Goal: Task Accomplishment & Management: Complete application form

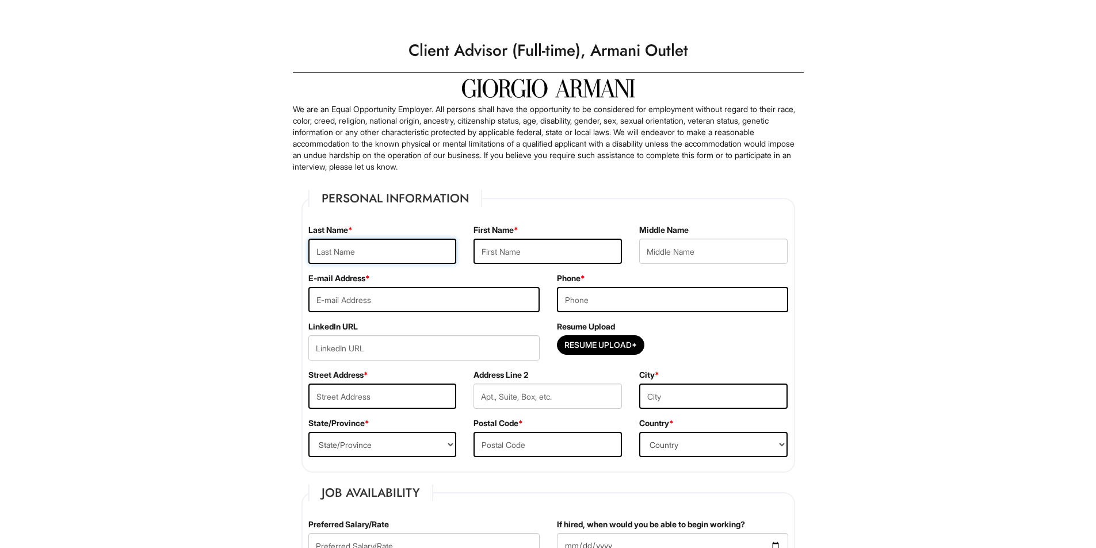
drag, startPoint x: 392, startPoint y: 259, endPoint x: 400, endPoint y: 259, distance: 7.5
click at [392, 259] on input "text" at bounding box center [382, 251] width 148 height 25
click at [431, 259] on input "text" at bounding box center [382, 251] width 148 height 25
type input "[PERSON_NAME]"
click at [582, 247] on input "text" at bounding box center [547, 251] width 148 height 25
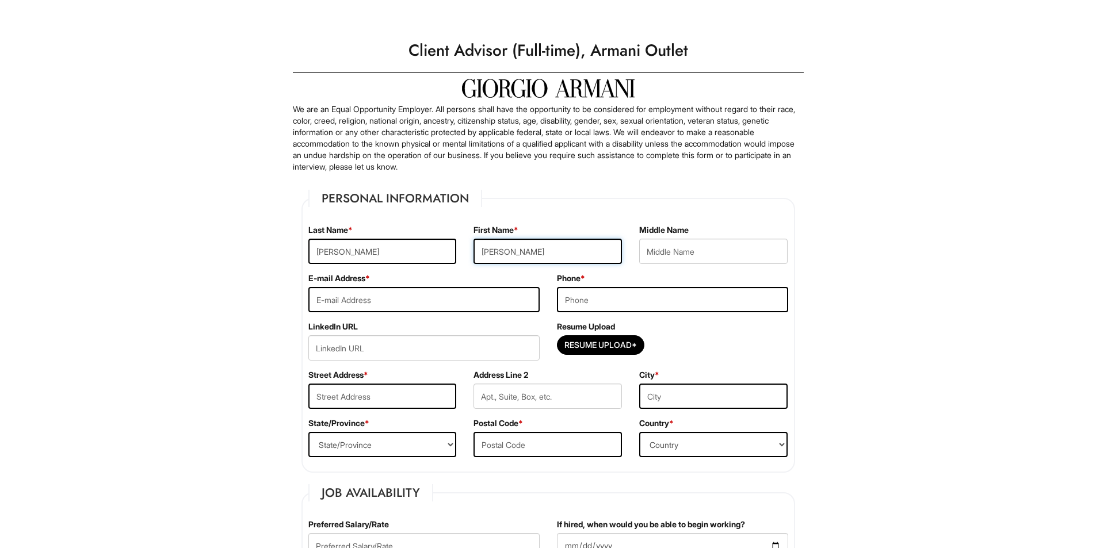
type input "[PERSON_NAME]"
click at [490, 296] on input "email" at bounding box center [423, 299] width 231 height 25
type input "a"
type input "[DOMAIN_NAME][EMAIL_ADDRESS][DOMAIN_NAME]"
click at [663, 301] on input "tel" at bounding box center [672, 299] width 231 height 25
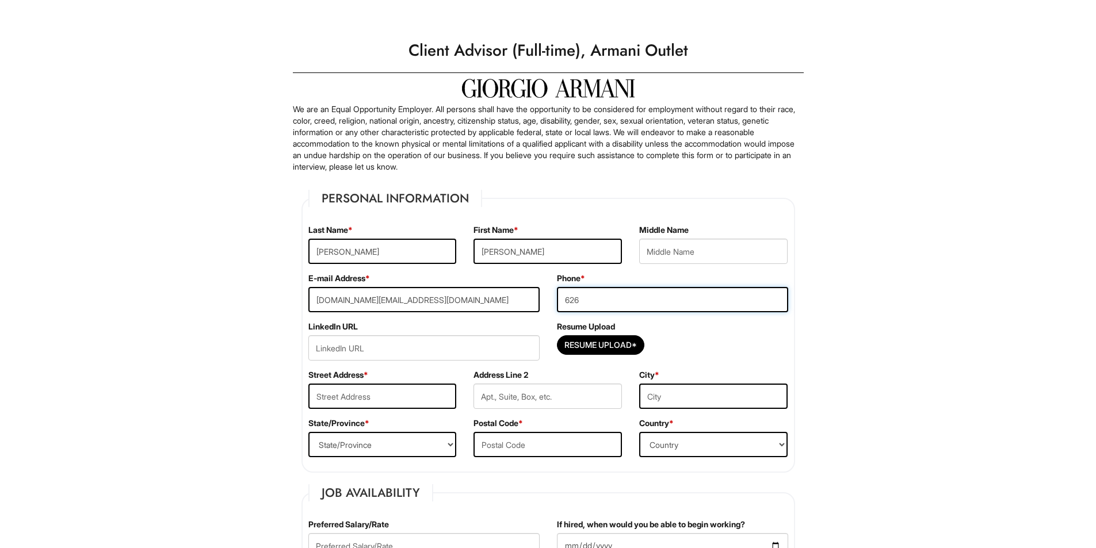
type input "626"
drag, startPoint x: 385, startPoint y: 385, endPoint x: 391, endPoint y: 384, distance: 5.8
click at [385, 385] on input "text" at bounding box center [382, 396] width 148 height 25
type input "[STREET_ADDRESS]"
type input "[GEOGRAPHIC_DATA]"
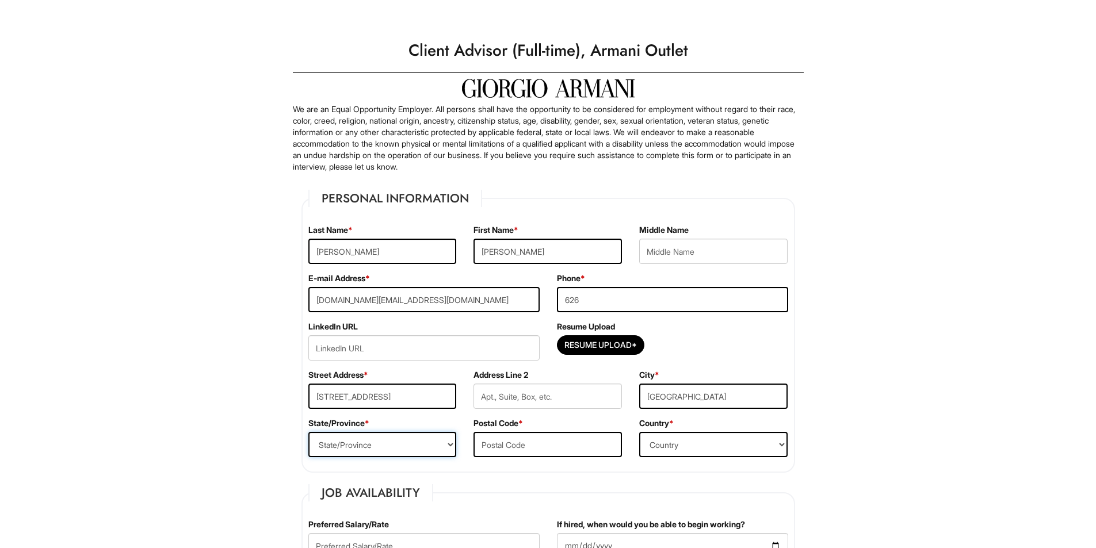
select select "CA"
type input "91103"
select select "[GEOGRAPHIC_DATA]"
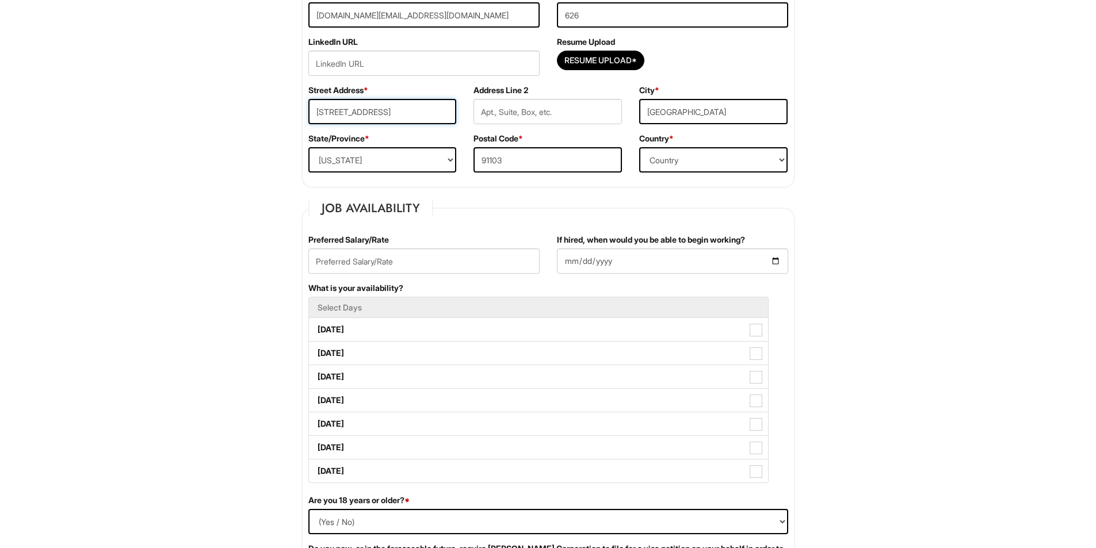
scroll to position [288, 0]
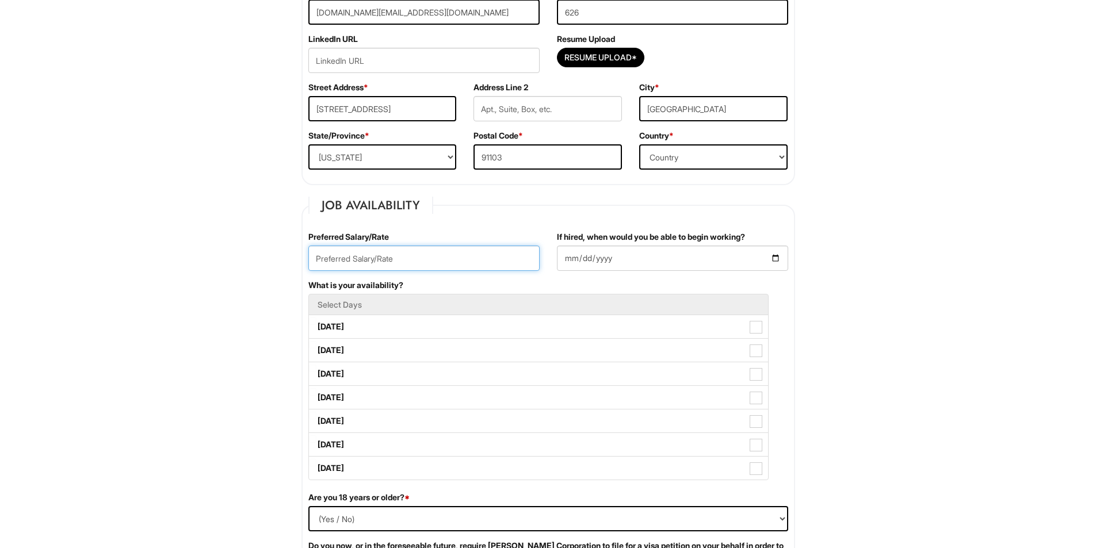
click at [431, 255] on input "text" at bounding box center [423, 258] width 231 height 25
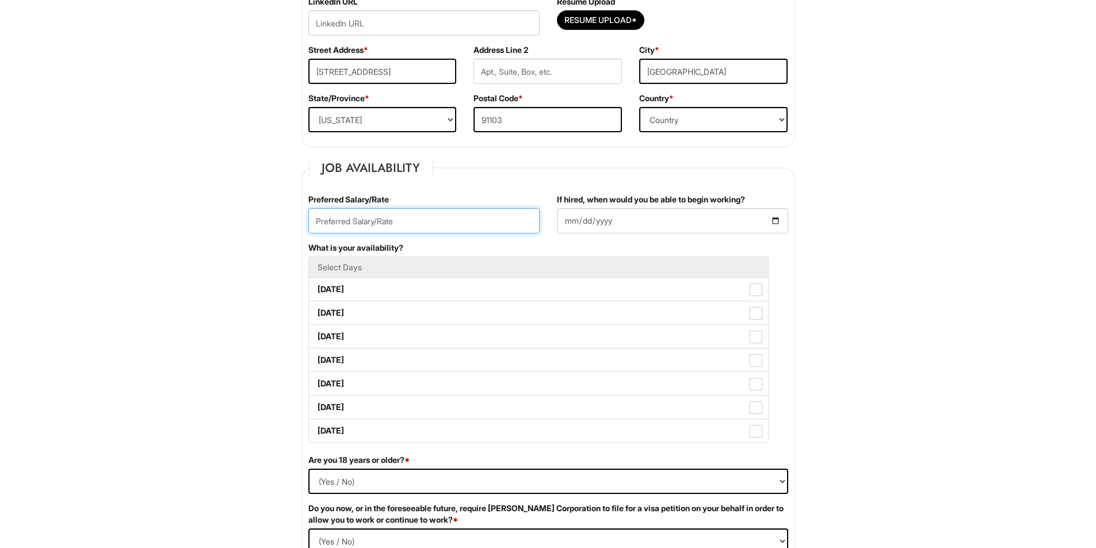
scroll to position [345, 0]
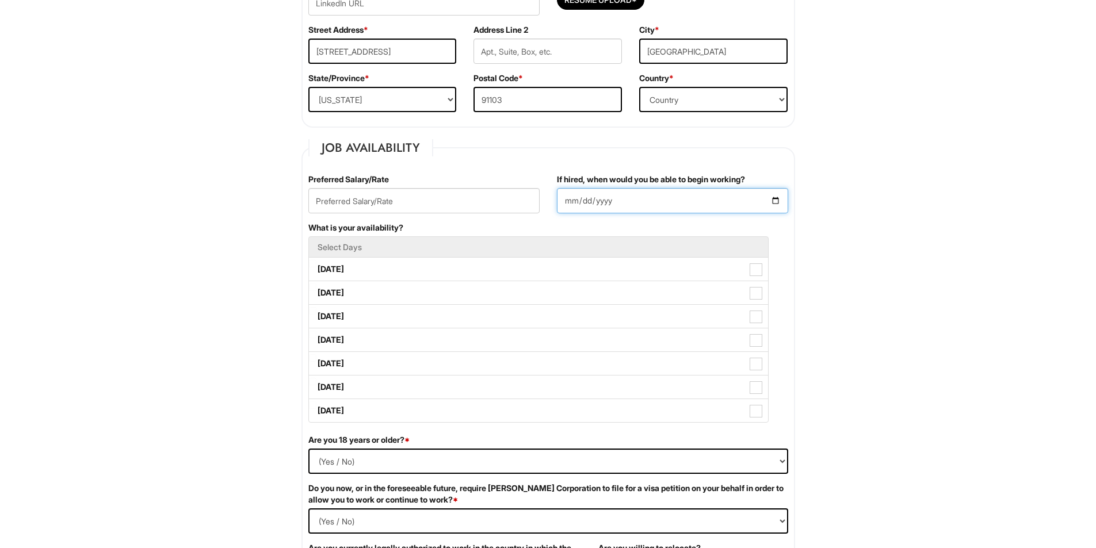
click at [590, 208] on input "If hired, when would you be able to begin working?" at bounding box center [672, 200] width 231 height 25
type input "[DATE]"
click at [405, 236] on li "Select Days" at bounding box center [538, 246] width 460 height 21
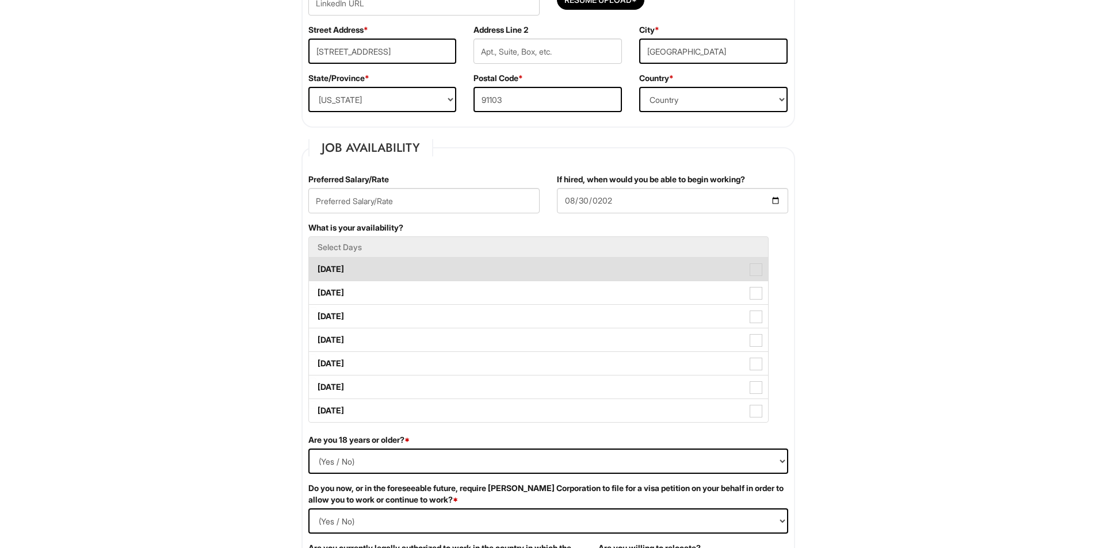
click at [530, 261] on label "[DATE]" at bounding box center [538, 269] width 459 height 23
click at [316, 261] on Available_Monday "[DATE]" at bounding box center [312, 263] width 7 height 7
click at [526, 278] on label "[DATE]" at bounding box center [538, 269] width 459 height 23
click at [316, 267] on Available_Monday "[DATE]" at bounding box center [312, 263] width 7 height 7
checkbox Available_Monday "false"
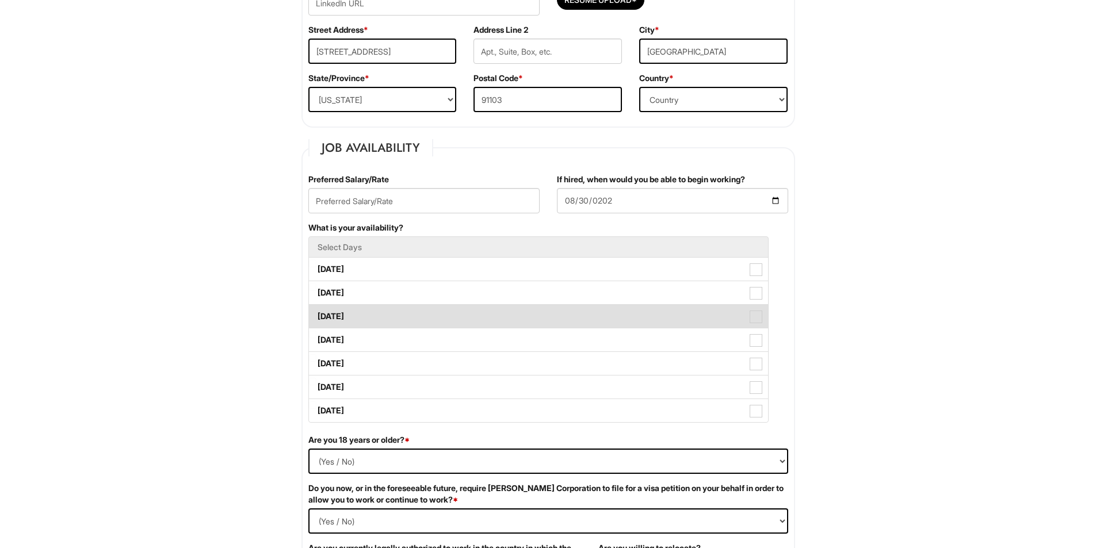
click at [539, 304] on li "[DATE]" at bounding box center [538, 316] width 460 height 24
click at [542, 316] on label "[DATE]" at bounding box center [538, 316] width 459 height 23
click at [316, 315] on Available_Wednesday "[DATE]" at bounding box center [312, 310] width 7 height 7
checkbox Available_Wednesday "true"
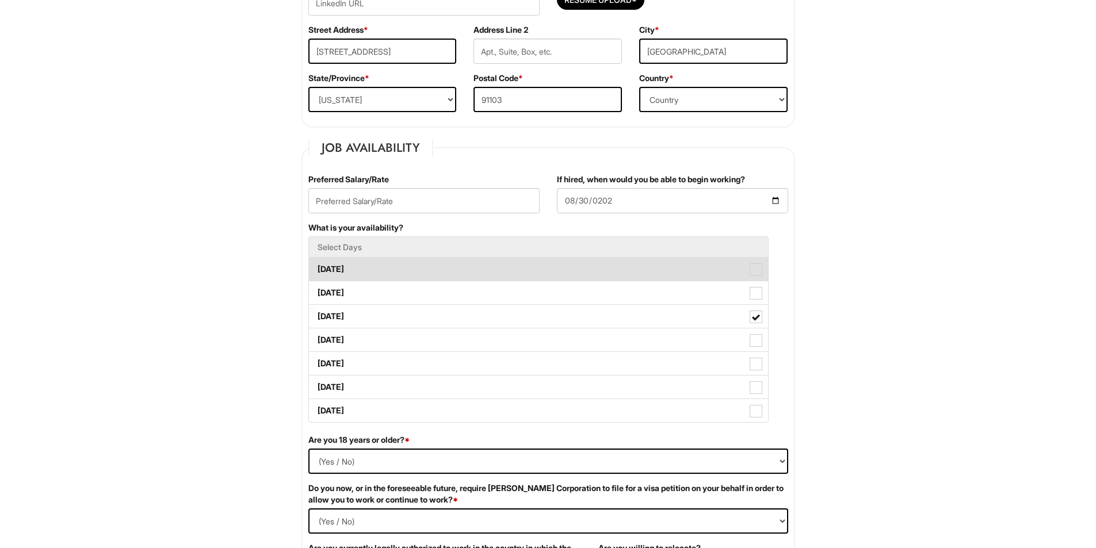
click at [753, 274] on span at bounding box center [756, 269] width 13 height 13
click at [316, 267] on Available_Monday "[DATE]" at bounding box center [312, 263] width 7 height 7
checkbox Available_Monday "true"
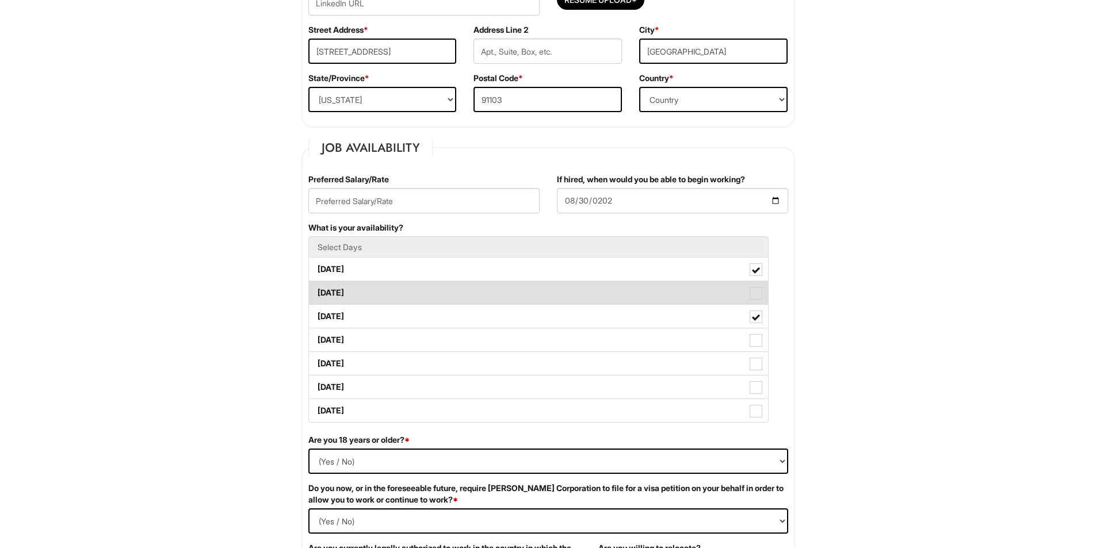
click at [750, 288] on span at bounding box center [756, 293] width 13 height 13
click at [316, 288] on Available_Tuesday "[DATE]" at bounding box center [312, 287] width 7 height 7
checkbox Available_Tuesday "true"
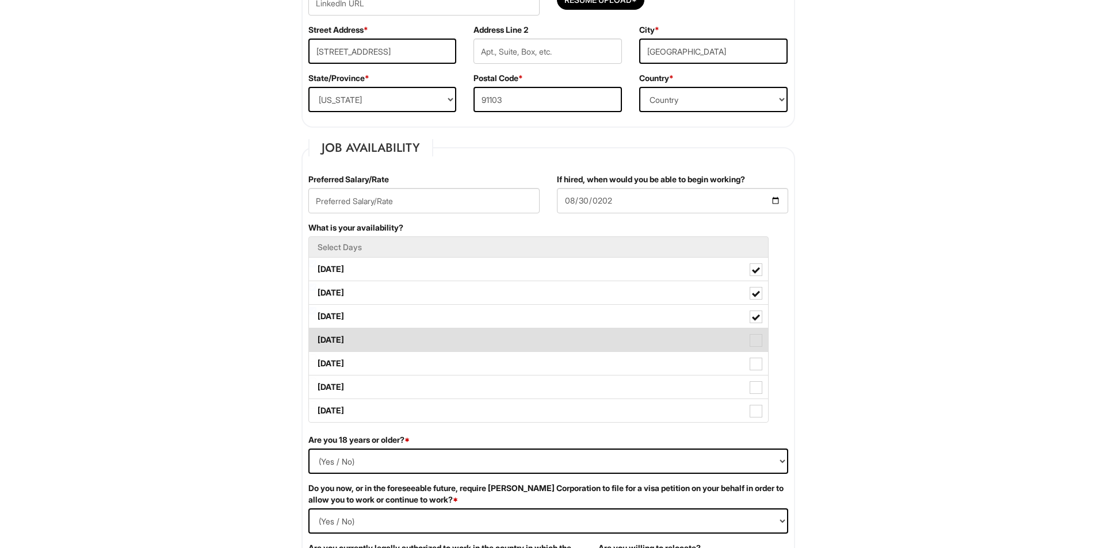
click at [751, 338] on span at bounding box center [756, 340] width 13 height 13
click at [316, 338] on Available_Thursday "[DATE]" at bounding box center [312, 334] width 7 height 7
checkbox Available_Thursday "true"
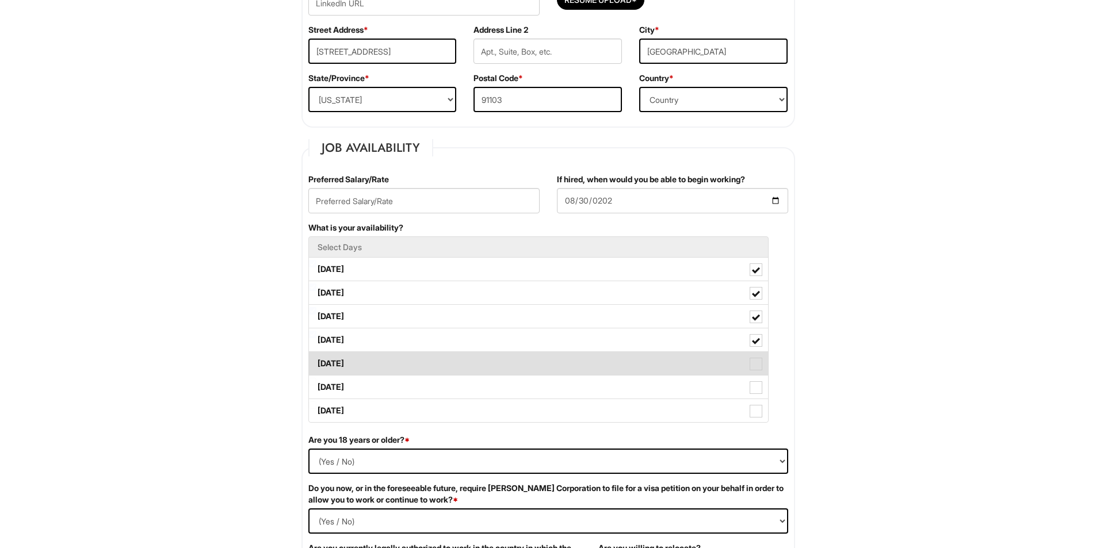
click at [752, 358] on span at bounding box center [756, 364] width 13 height 13
click at [316, 358] on Available_Friday "[DATE]" at bounding box center [312, 357] width 7 height 7
checkbox Available_Friday "true"
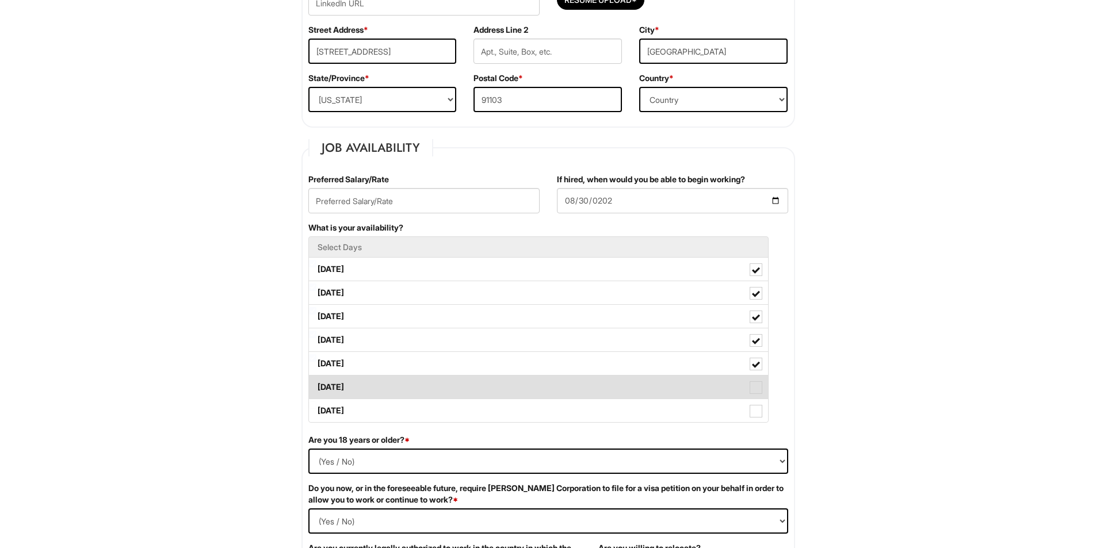
click at [752, 381] on label "[DATE]" at bounding box center [538, 387] width 459 height 23
click at [316, 381] on Available_Saturday "[DATE]" at bounding box center [312, 381] width 7 height 7
checkbox Available_Saturday "true"
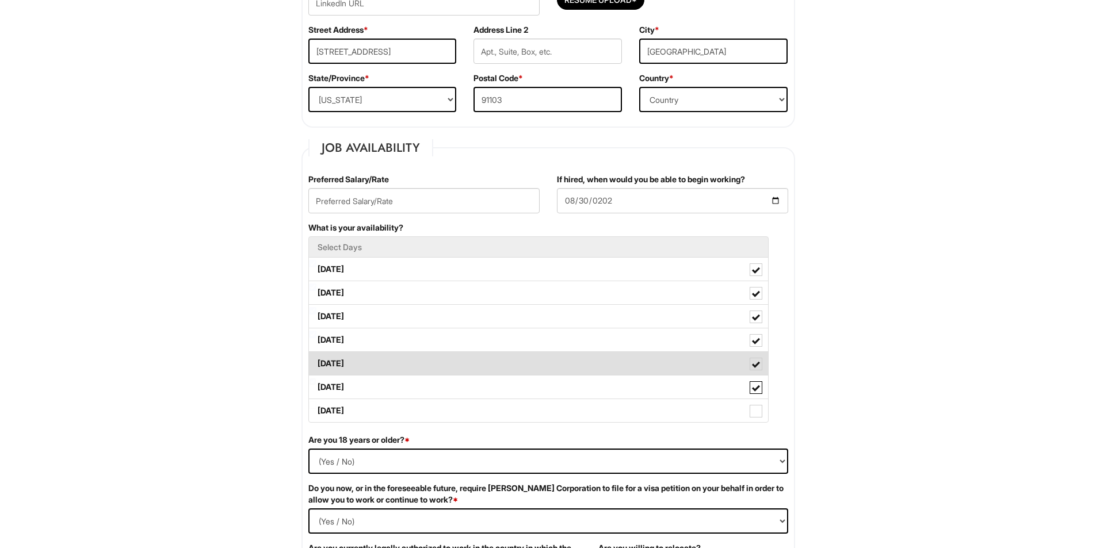
scroll to position [575, 0]
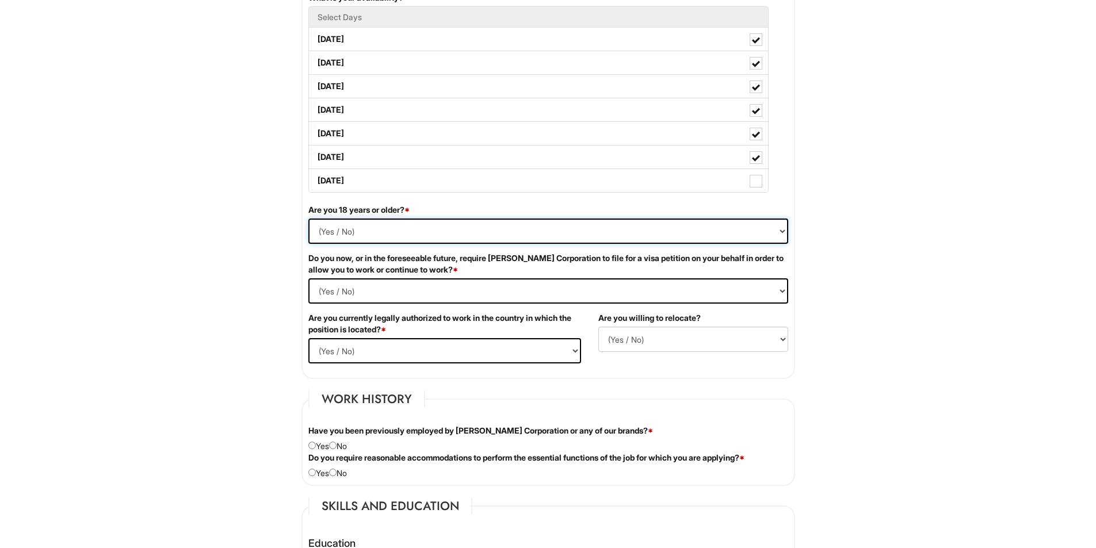
click at [367, 237] on select "(Yes / No) Yes No" at bounding box center [548, 231] width 480 height 25
select select "Yes"
click at [308, 219] on select "(Yes / No) Yes No" at bounding box center [548, 231] width 480 height 25
click at [548, 286] on Required "(Yes / No) Yes No" at bounding box center [548, 290] width 480 height 25
select Required "No"
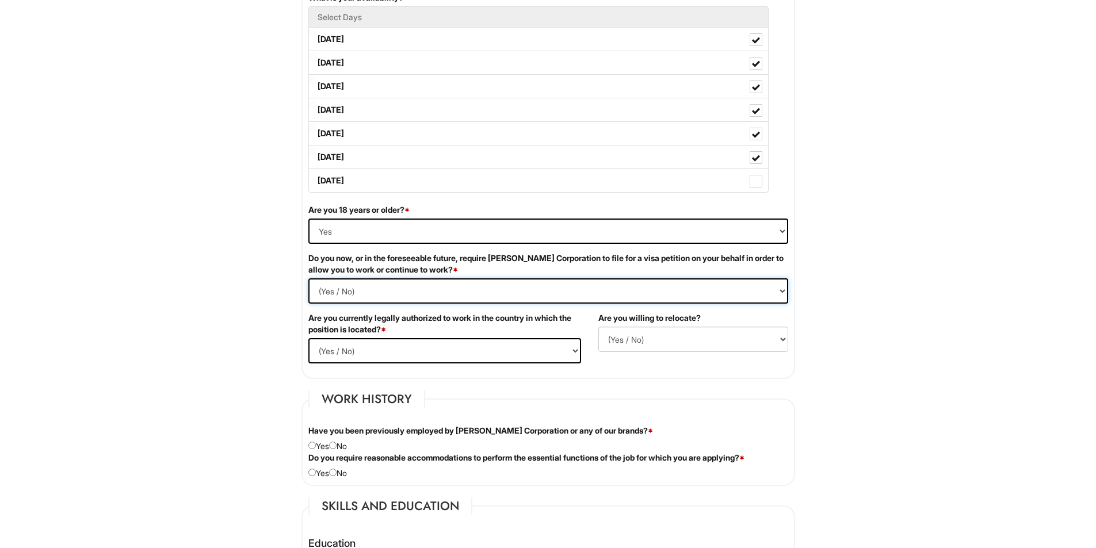
click at [308, 278] on Required "(Yes / No) Yes No" at bounding box center [548, 290] width 480 height 25
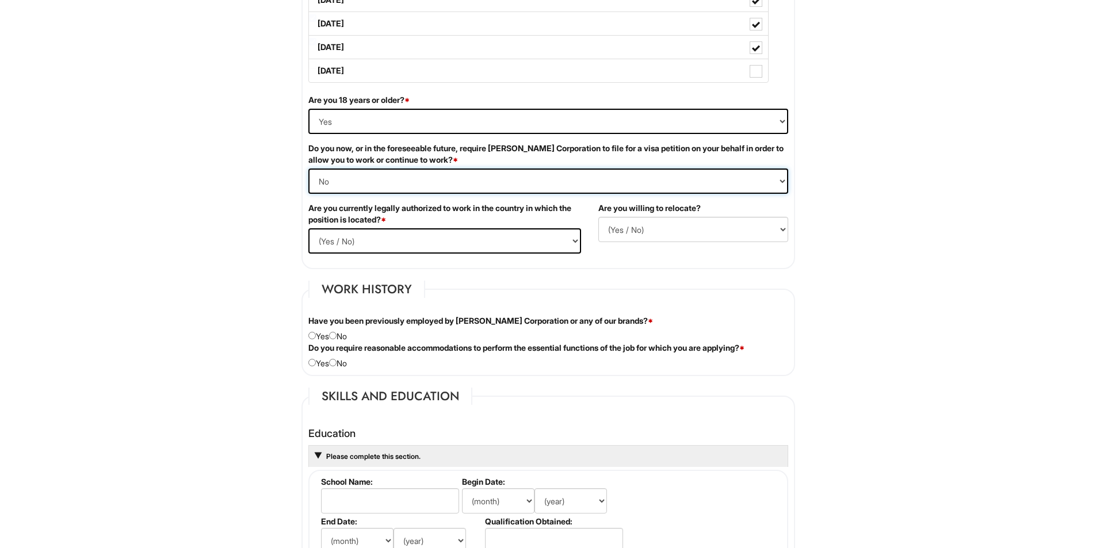
scroll to position [690, 0]
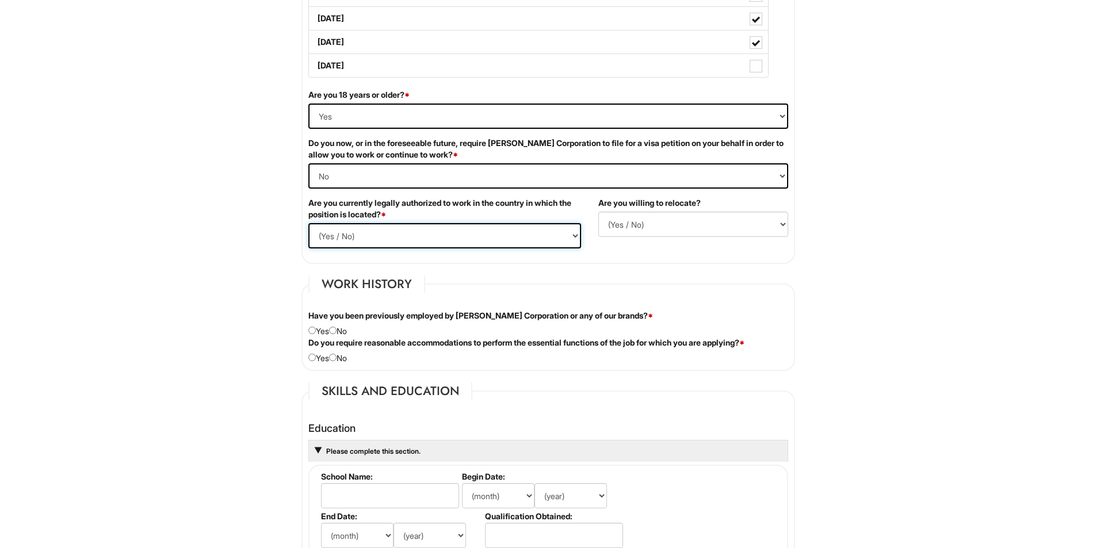
click at [441, 236] on select "(Yes / No) Yes No" at bounding box center [444, 235] width 273 height 25
select select "Yes"
click at [308, 223] on select "(Yes / No) Yes No" at bounding box center [444, 235] width 273 height 25
click at [670, 220] on select "(Yes / No) No Yes" at bounding box center [693, 224] width 190 height 25
select select "N"
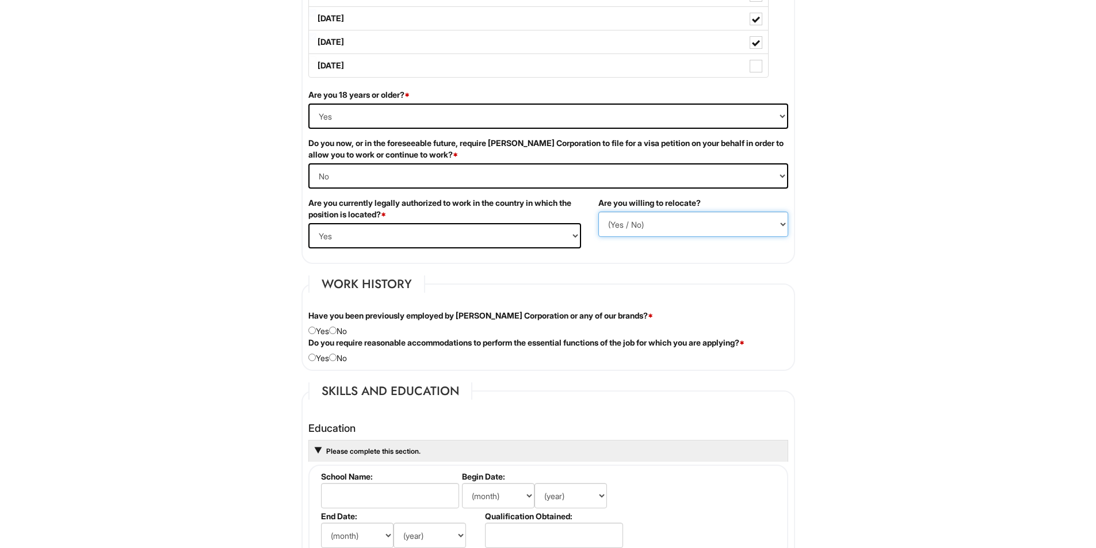
click at [598, 212] on select "(Yes / No) No Yes" at bounding box center [693, 224] width 190 height 25
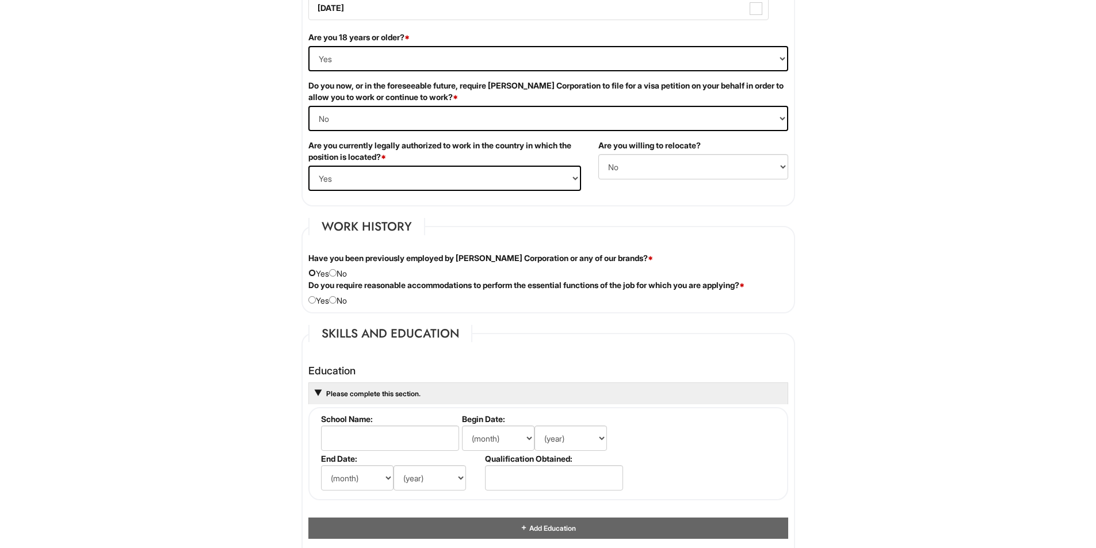
click at [314, 269] on input "radio" at bounding box center [311, 272] width 7 height 7
radio input "true"
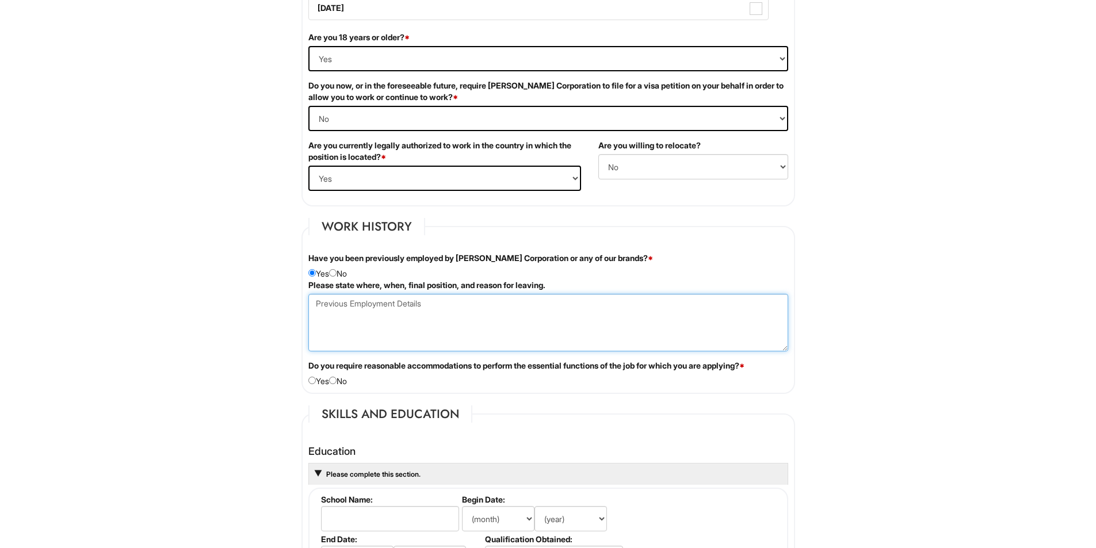
click at [404, 314] on Employment at bounding box center [548, 323] width 480 height 58
click at [590, 306] on Employment at bounding box center [548, 323] width 480 height 58
click at [354, 301] on Employment at bounding box center [548, 323] width 480 height 58
click at [341, 297] on Employment at bounding box center [548, 323] width 480 height 58
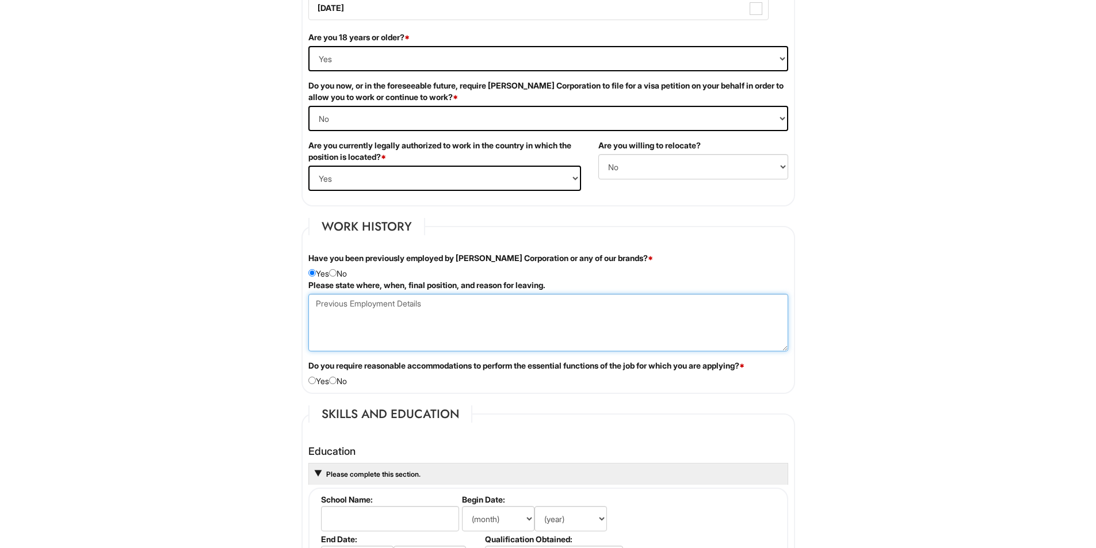
paste Employment "Receptionist – [PERSON_NAME] [GEOGRAPHIC_DATA], [GEOGRAPHIC_DATA] Greeted and r…"
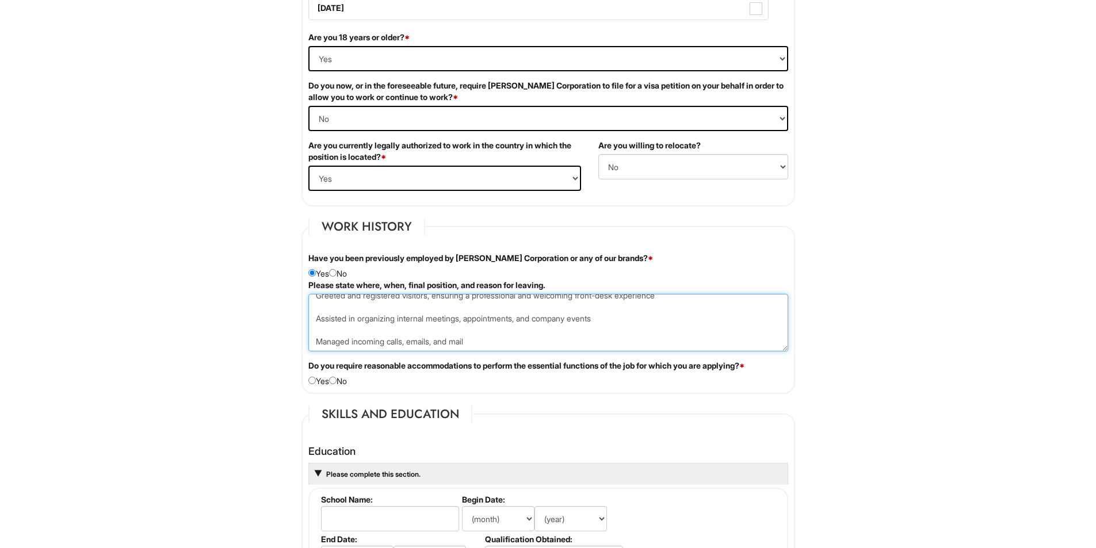
scroll to position [863, 0]
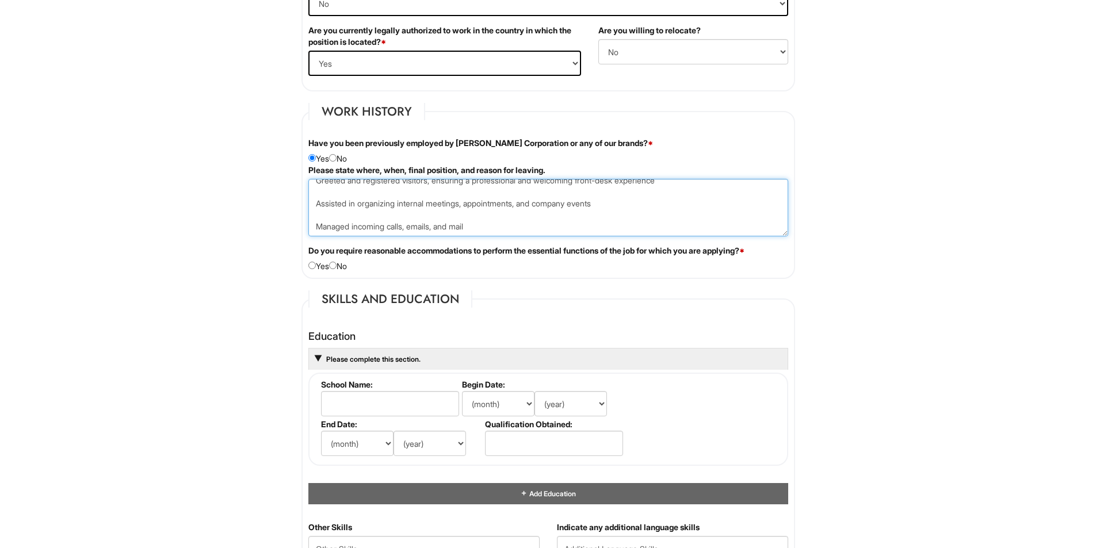
type Employment "Receptionist – [PERSON_NAME] [GEOGRAPHIC_DATA], [GEOGRAPHIC_DATA] Greeted and r…"
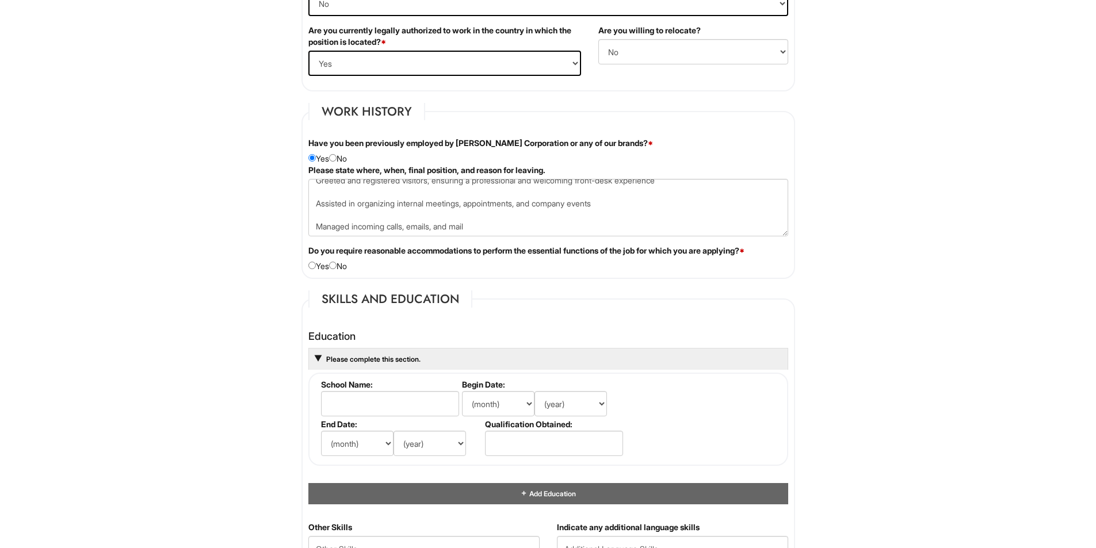
click at [624, 255] on label "Do you require reasonable accommodations to perform the essential functions of …" at bounding box center [526, 251] width 436 height 12
click at [337, 267] on input "radio" at bounding box center [332, 265] width 7 height 7
radio input "true"
click at [351, 250] on label "Do you require reasonable accommodations to perform the essential functions of …" at bounding box center [526, 251] width 436 height 12
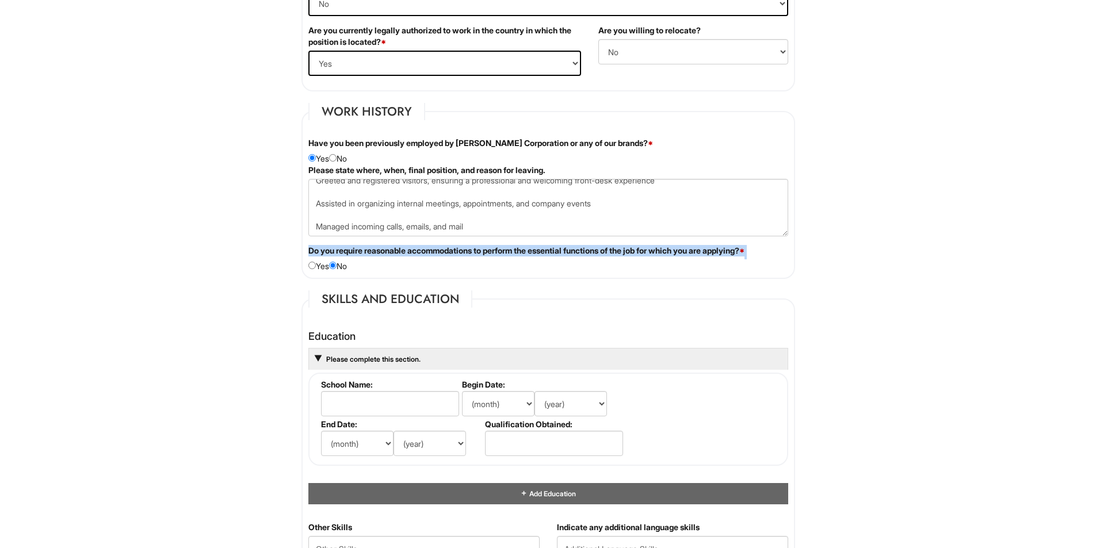
click at [351, 250] on label "Do you require reasonable accommodations to perform the essential functions of …" at bounding box center [526, 251] width 436 height 12
copy div "Do you require reasonable accommodations to perform the essential functions of …"
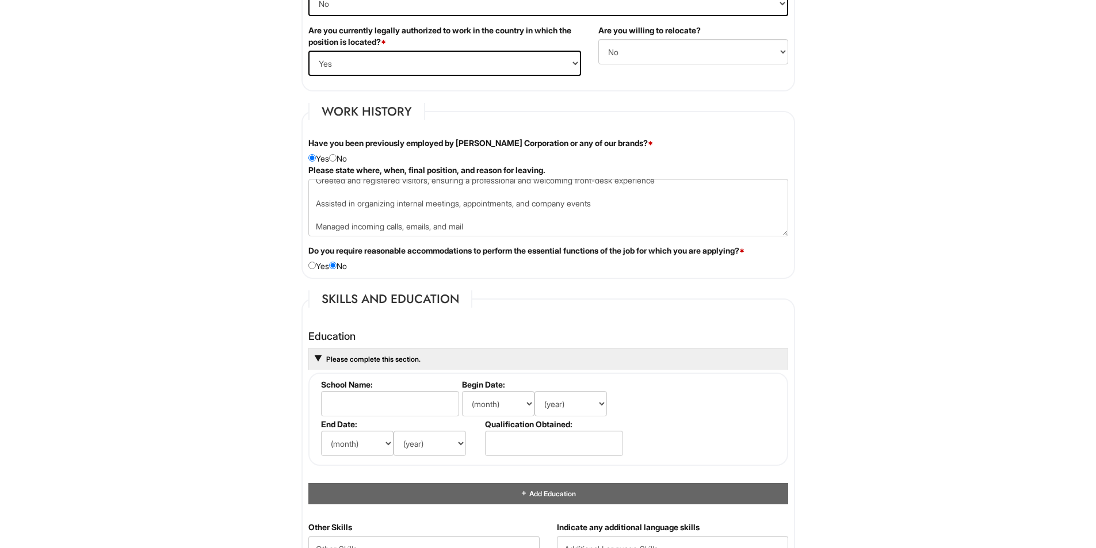
click at [559, 311] on fieldset "Skills and Education Education Please complete this section. School Name: Begin…" at bounding box center [548, 434] width 494 height 286
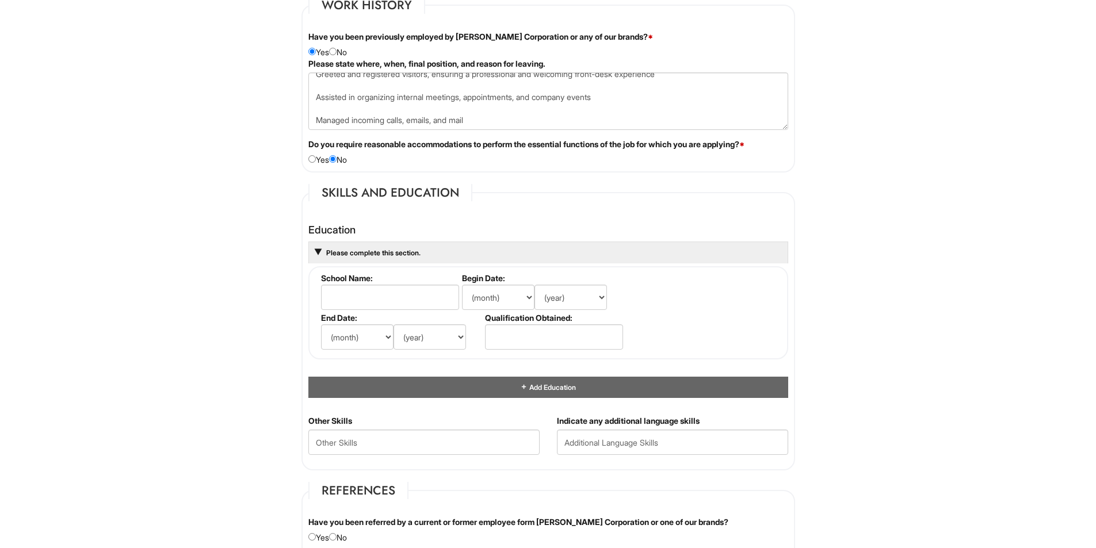
scroll to position [978, 0]
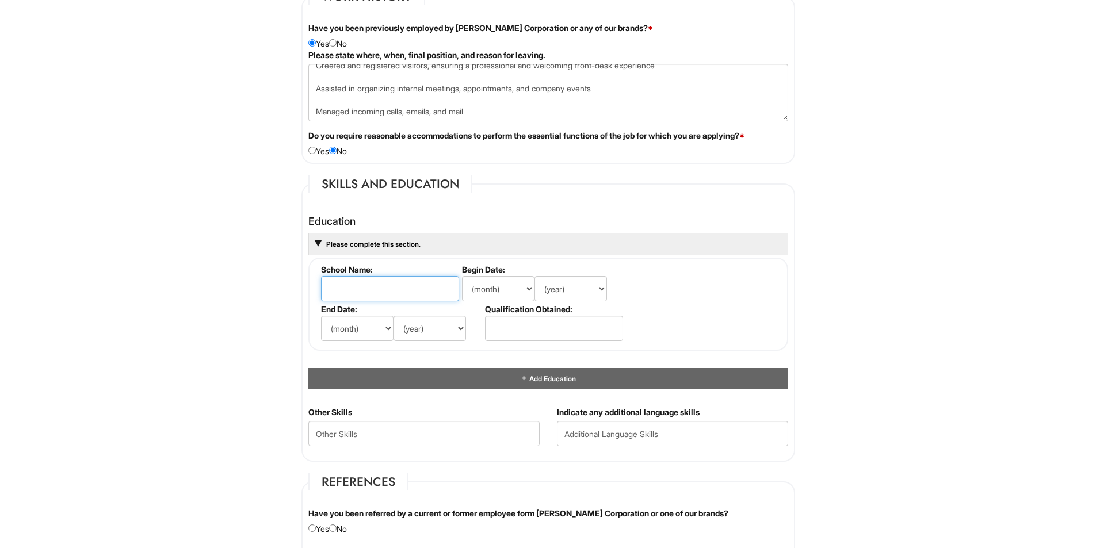
click at [406, 294] on input "text" at bounding box center [390, 288] width 138 height 25
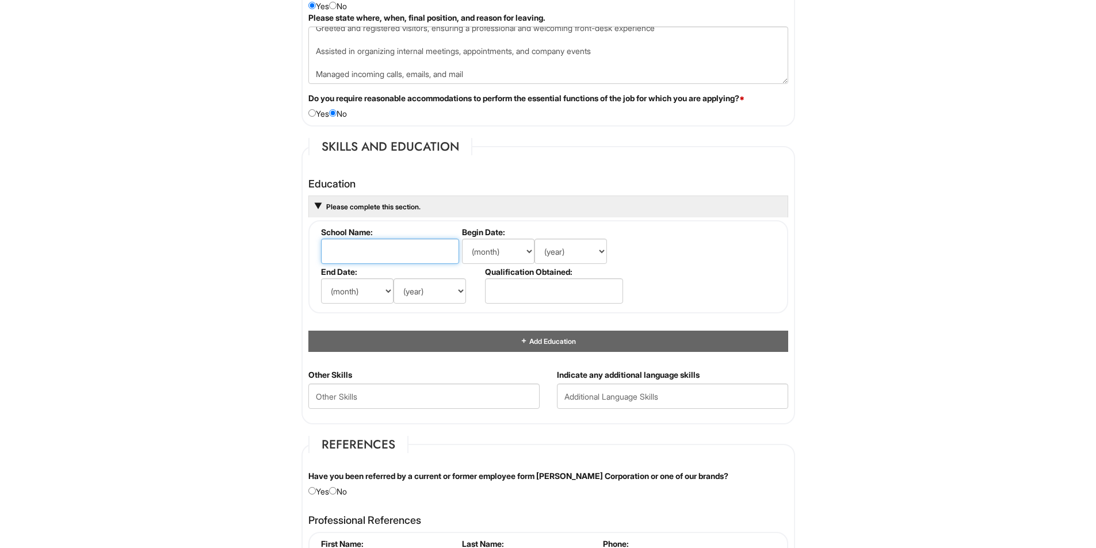
scroll to position [1035, 0]
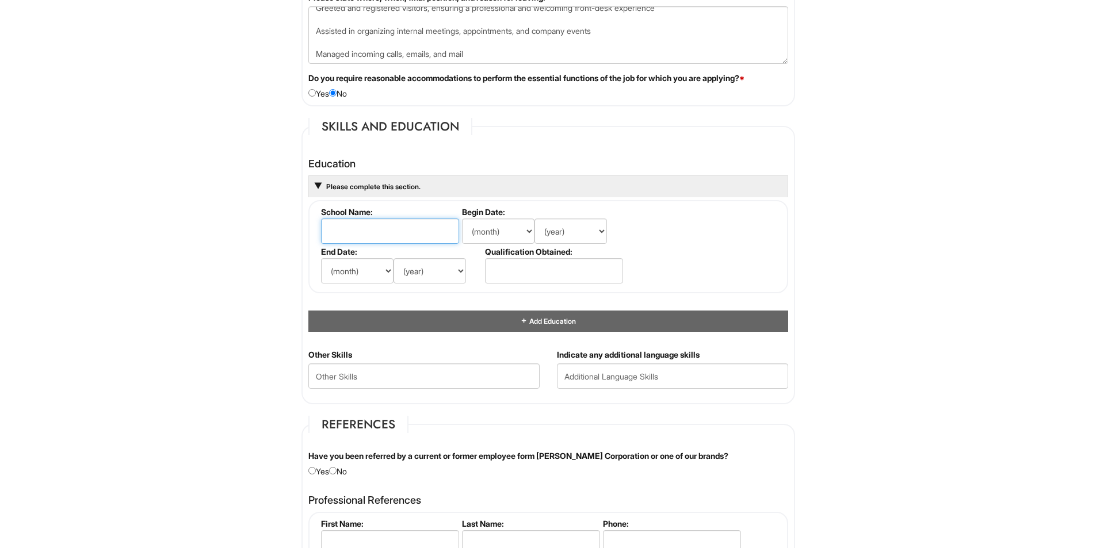
click at [377, 238] on input "text" at bounding box center [390, 231] width 138 height 25
type input "Unimore"
click at [518, 224] on select "(month) Jan Feb Mar Apr May Jun [DATE] Aug Sep Oct Nov Dec" at bounding box center [498, 231] width 72 height 25
select select "1"
click at [462, 219] on select "(month) Jan Feb Mar Apr May Jun [DATE] Aug Sep Oct Nov Dec" at bounding box center [498, 231] width 72 height 25
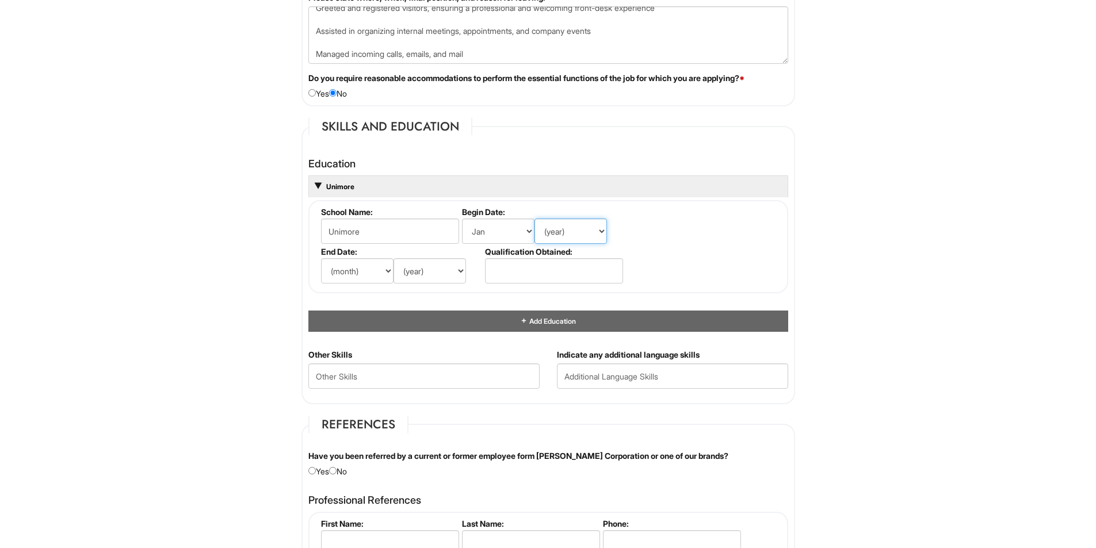
click at [606, 230] on select "(year) 2029 2028 2027 2026 2025 2024 2023 2022 2021 2020 2019 2018 2017 2016 20…" at bounding box center [570, 231] width 72 height 25
select select "2019"
click at [534, 219] on select "(year) 2029 2028 2027 2026 2025 2024 2023 2022 2021 2020 2019 2018 2017 2016 20…" at bounding box center [570, 231] width 72 height 25
click at [496, 235] on select "(month) Jan Feb Mar Apr May Jun [DATE] Aug Sep Oct Nov Dec" at bounding box center [498, 231] width 72 height 25
select select "9"
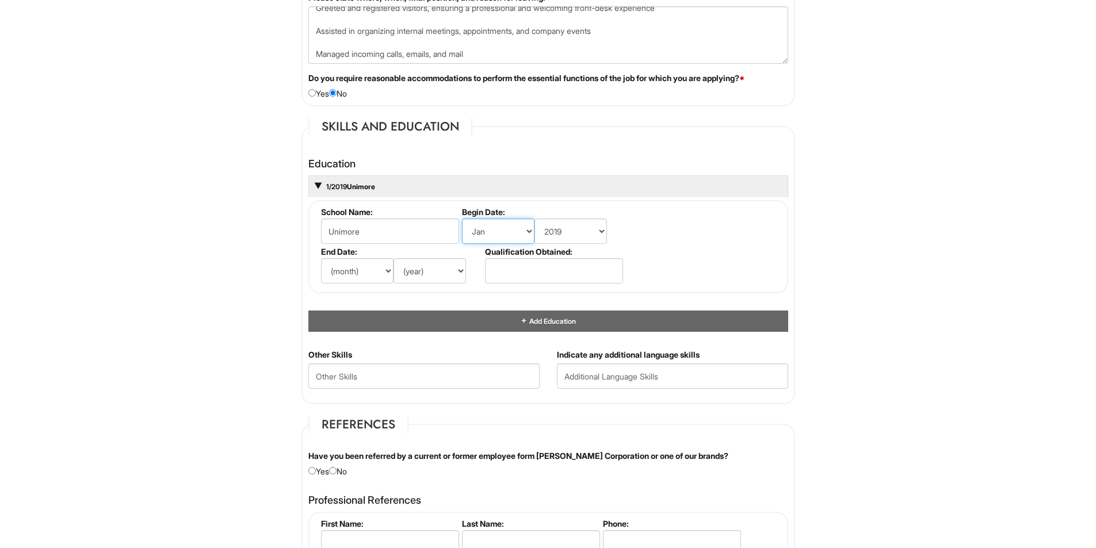
click at [462, 219] on select "(month) Jan Feb Mar Apr May Jun [DATE] Aug Sep Oct Nov Dec" at bounding box center [498, 231] width 72 height 25
drag, startPoint x: 572, startPoint y: 226, endPoint x: 591, endPoint y: 234, distance: 19.9
click at [572, 226] on select "(year) 2029 2028 2027 2026 2025 2024 2023 2022 2021 2020 2019 2018 2017 2016 20…" at bounding box center [570, 231] width 72 height 25
select select "2021"
click at [534, 219] on select "(year) 2029 2028 2027 2026 2025 2024 2023 2022 2021 2020 2019 2018 2017 2016 20…" at bounding box center [570, 231] width 72 height 25
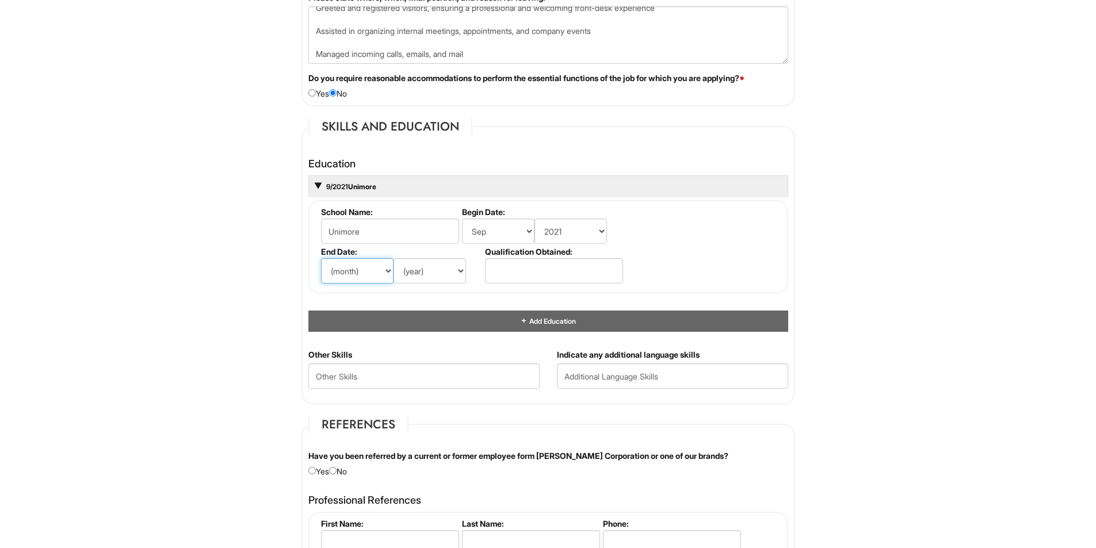
click at [371, 274] on select "(month) Jan Feb Mar Apr May Jun [DATE] Aug Sep Oct Nov Dec" at bounding box center [357, 270] width 72 height 25
select select "2"
click at [321, 258] on select "(month) Jan Feb Mar Apr May Jun [DATE] Aug Sep Oct Nov Dec" at bounding box center [357, 270] width 72 height 25
click at [438, 269] on select "(year) 2029 2028 2027 2026 2025 2024 2023 2022 2021 2020 2019 2018 2017 2016 20…" at bounding box center [429, 270] width 72 height 25
select select "2025"
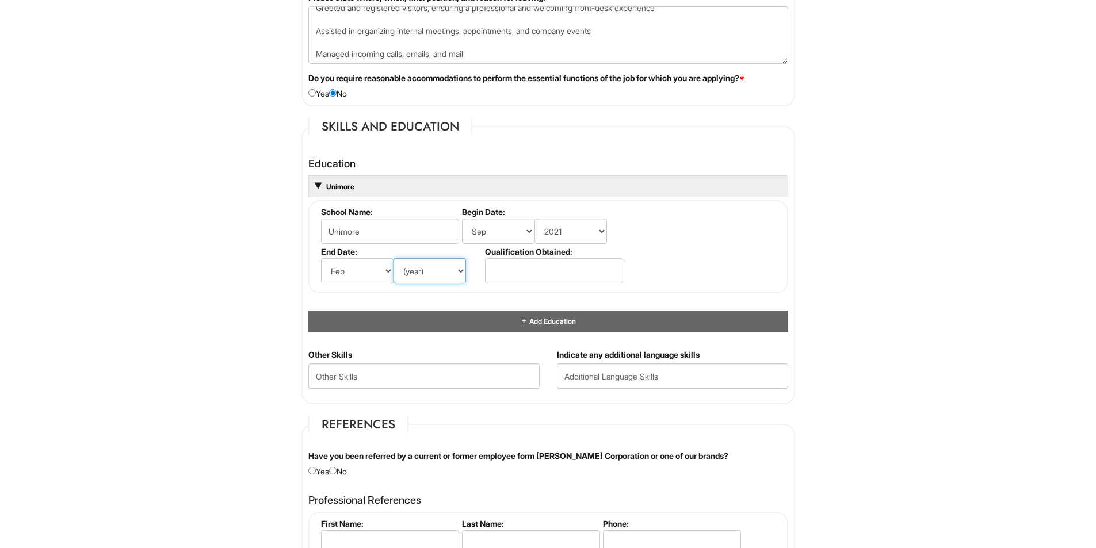
click at [393, 258] on select "(year) 2029 2028 2027 2026 2025 2024 2023 2022 2021 2020 2019 2018 2017 2016 20…" at bounding box center [429, 270] width 72 height 25
click at [358, 270] on select "(month) Jan Feb Mar Apr May Jun [DATE] Aug Sep Oct Nov Dec" at bounding box center [357, 270] width 72 height 25
select select "12"
click at [321, 258] on select "(month) Jan Feb Mar Apr May Jun [DATE] Aug Sep Oct Nov Dec" at bounding box center [357, 270] width 72 height 25
click at [434, 269] on select "(year) 2029 2028 2027 2026 2025 2024 2023 2022 2021 2020 2019 2018 2017 2016 20…" at bounding box center [429, 270] width 72 height 25
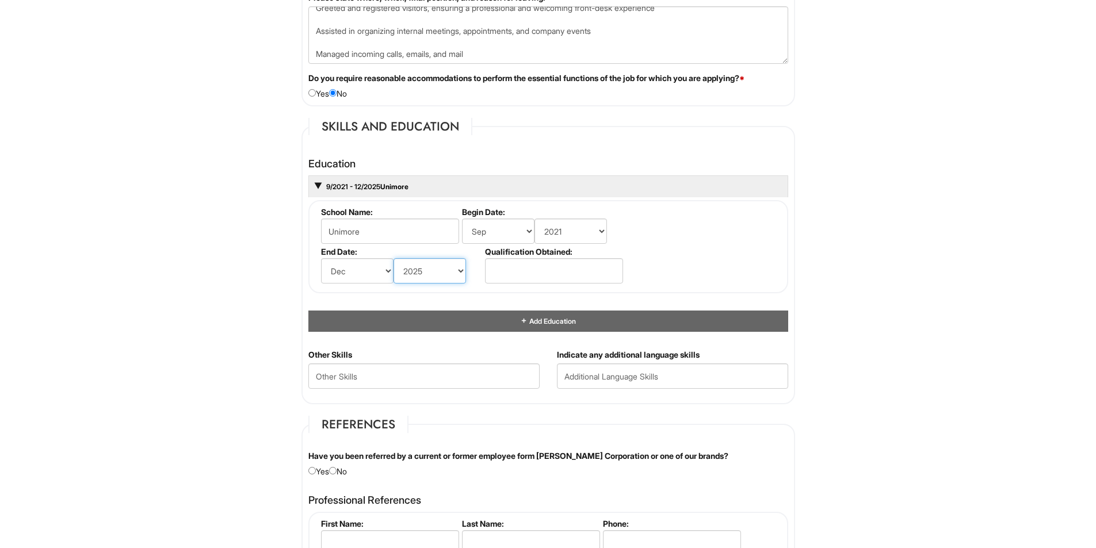
select select "2024"
click at [393, 258] on select "(year) 2029 2028 2027 2026 2025 2024 2023 2022 2021 2020 2019 2018 2017 2016 20…" at bounding box center [429, 270] width 72 height 25
click at [547, 270] on input "text" at bounding box center [554, 270] width 138 height 25
click at [797, 308] on div "Personal Information Last Name * [PERSON_NAME] First Name * [PERSON_NAME] Middl…" at bounding box center [548, 160] width 511 height 2035
click at [494, 269] on input "AA+" at bounding box center [554, 270] width 138 height 25
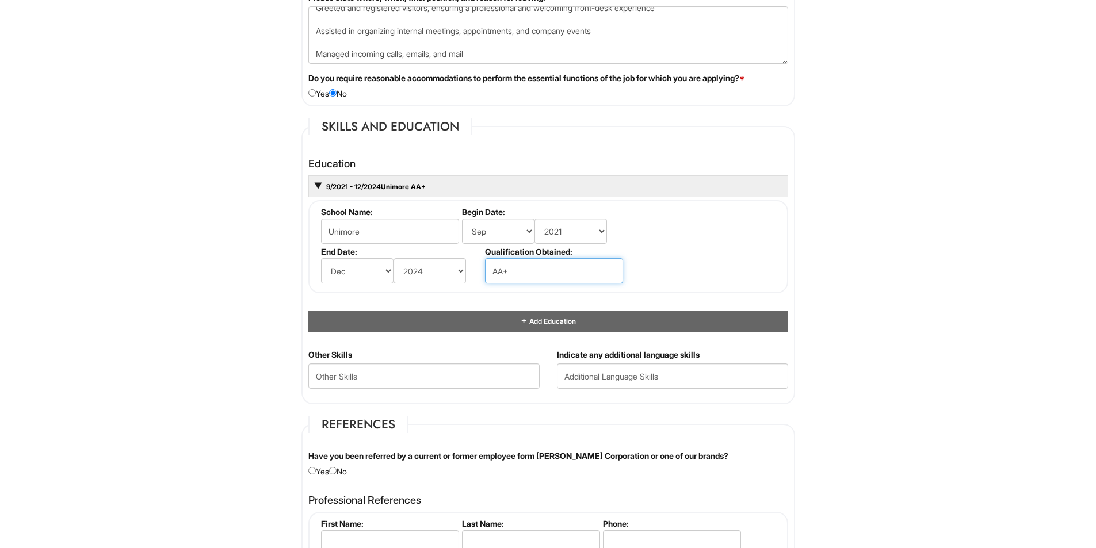
click at [494, 269] on input "AA+" at bounding box center [554, 270] width 138 height 25
click at [663, 259] on fieldset "School Name: [GEOGRAPHIC_DATA] Begin Date: (month) Jan Feb Mar Apr May Jun [DAT…" at bounding box center [548, 246] width 480 height 93
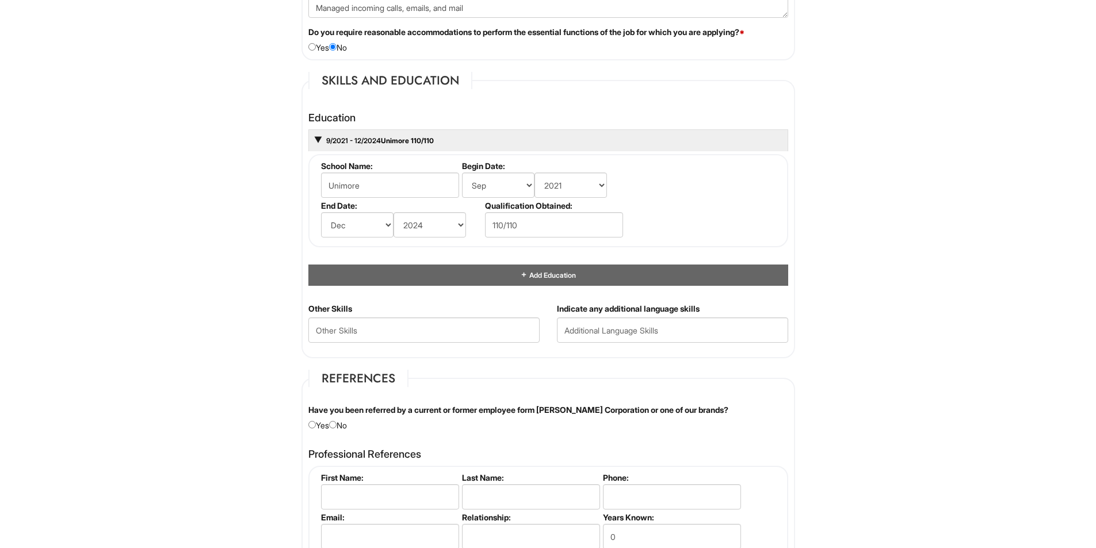
scroll to position [1151, 0]
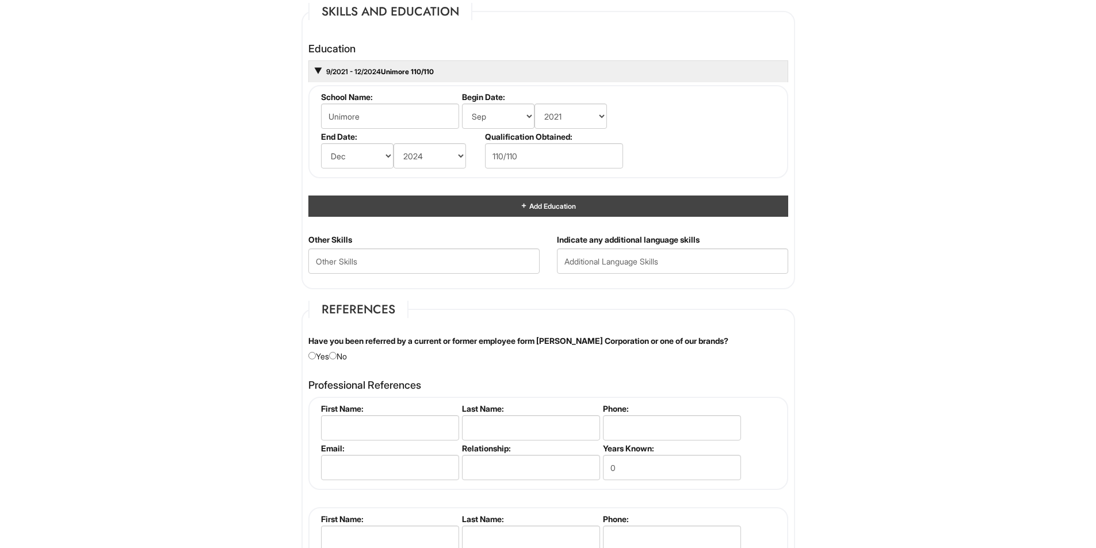
click at [475, 198] on div "Add Education" at bounding box center [548, 206] width 480 height 21
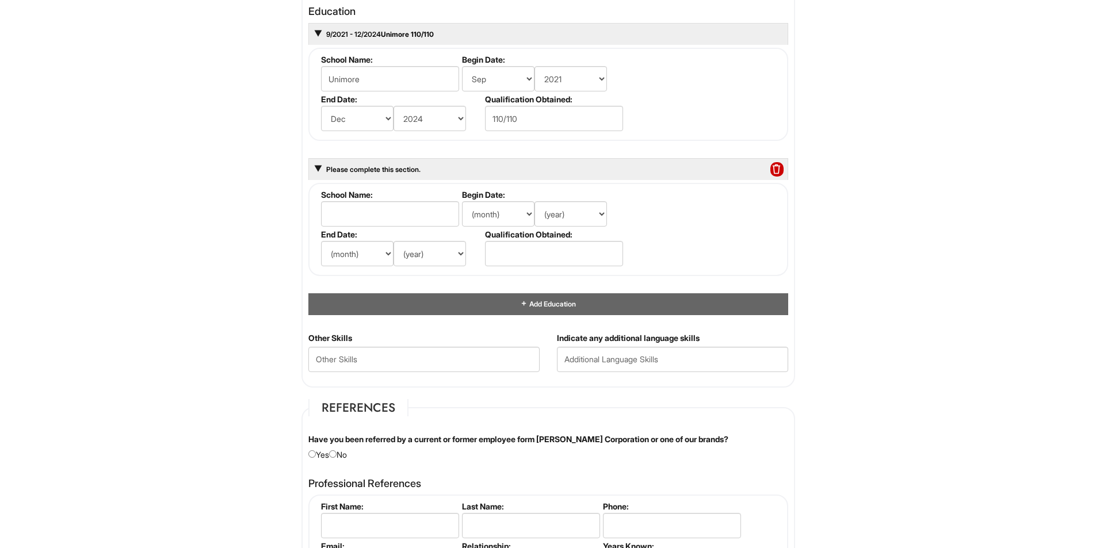
scroll to position [1208, 0]
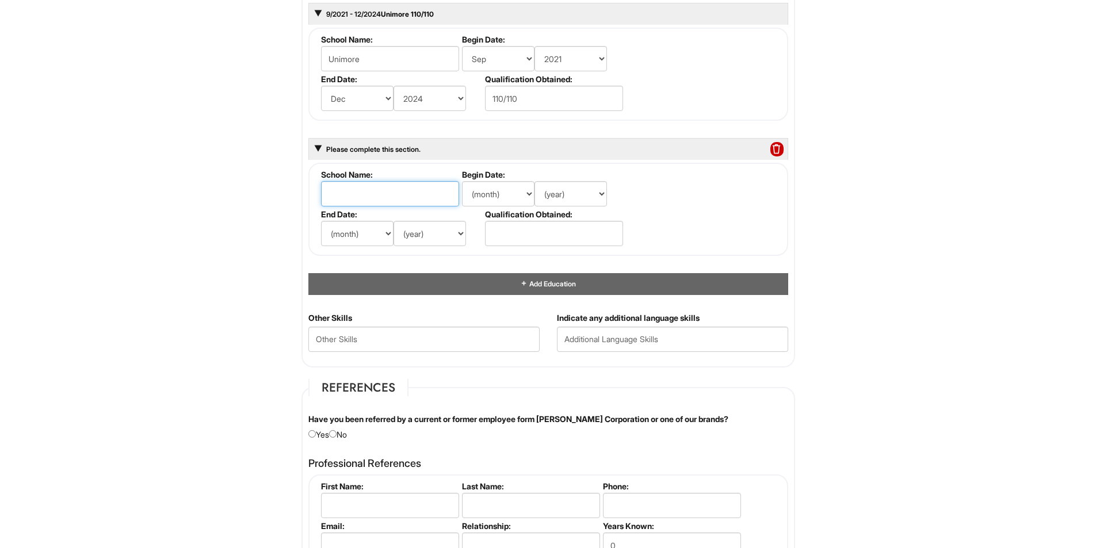
click at [403, 202] on input "text" at bounding box center [390, 193] width 138 height 25
click at [494, 101] on input "110/110" at bounding box center [554, 98] width 138 height 25
type input "105/110"
click at [383, 193] on input "text" at bounding box center [390, 193] width 138 height 25
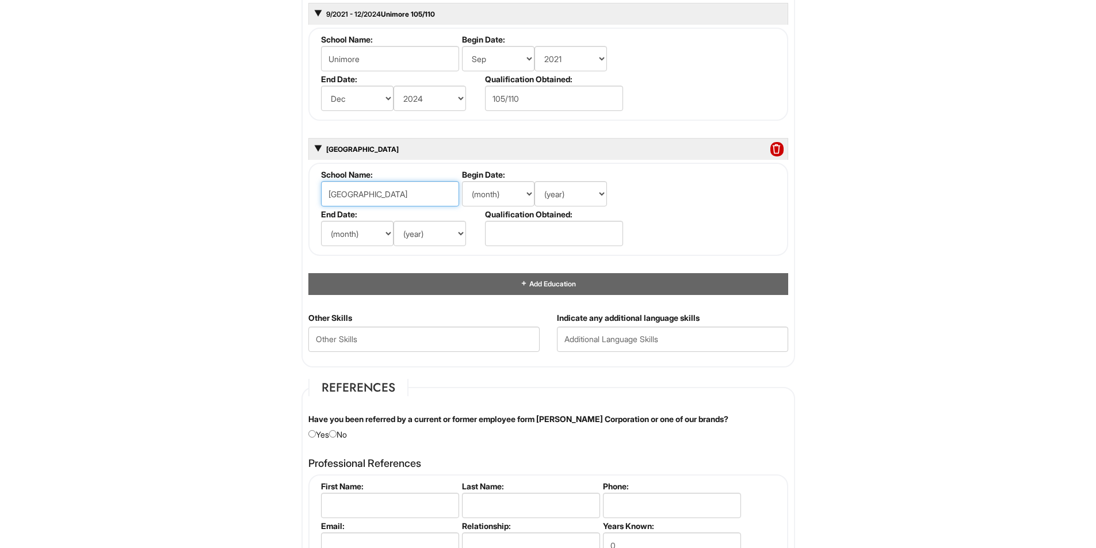
type input "[GEOGRAPHIC_DATA]"
drag, startPoint x: 506, startPoint y: 197, endPoint x: 515, endPoint y: 197, distance: 9.8
click at [506, 197] on select "(month) Jan Feb Mar Apr May Jun [DATE] Aug Sep Oct Nov Dec" at bounding box center [498, 193] width 72 height 25
select select "9"
click at [462, 181] on select "(month) Jan Feb Mar Apr May Jun [DATE] Aug Sep Oct Nov Dec" at bounding box center [498, 193] width 72 height 25
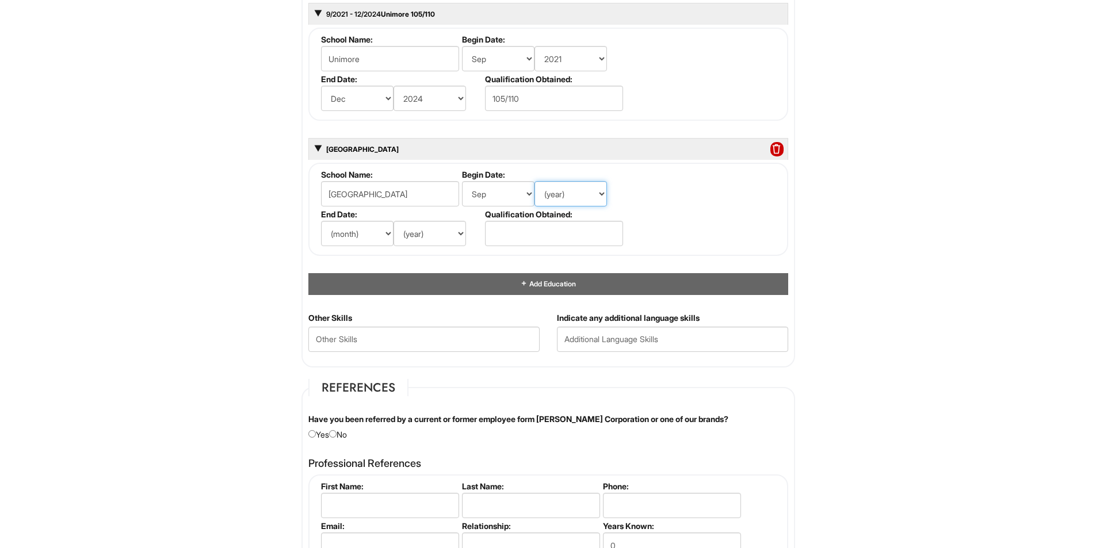
drag, startPoint x: 561, startPoint y: 190, endPoint x: 571, endPoint y: 198, distance: 12.3
click at [561, 190] on select "(year) 2029 2028 2027 2026 2025 2024 2023 2022 2021 2020 2019 2018 2017 2016 20…" at bounding box center [570, 193] width 72 height 25
select select "2025"
click at [534, 181] on select "(year) 2029 2028 2027 2026 2025 2024 2023 2022 2021 2020 2019 2018 2017 2016 20…" at bounding box center [570, 193] width 72 height 25
click at [347, 231] on select "(month) Jan Feb Mar Apr May Jun [DATE] Aug Sep Oct Nov Dec" at bounding box center [357, 233] width 72 height 25
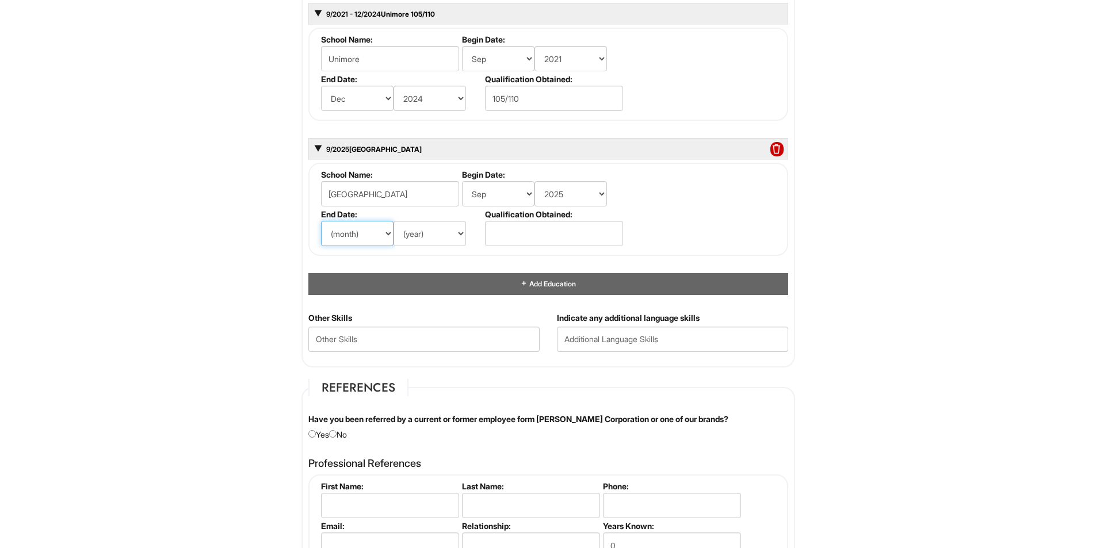
select select "9"
click at [321, 221] on select "(month) Jan Feb Mar Apr May Jun [DATE] Aug Sep Oct Nov Dec" at bounding box center [357, 233] width 72 height 25
drag, startPoint x: 426, startPoint y: 201, endPoint x: 426, endPoint y: 212, distance: 11.5
click at [426, 204] on input "[GEOGRAPHIC_DATA]" at bounding box center [390, 193] width 138 height 25
drag, startPoint x: 427, startPoint y: 232, endPoint x: 437, endPoint y: 241, distance: 12.6
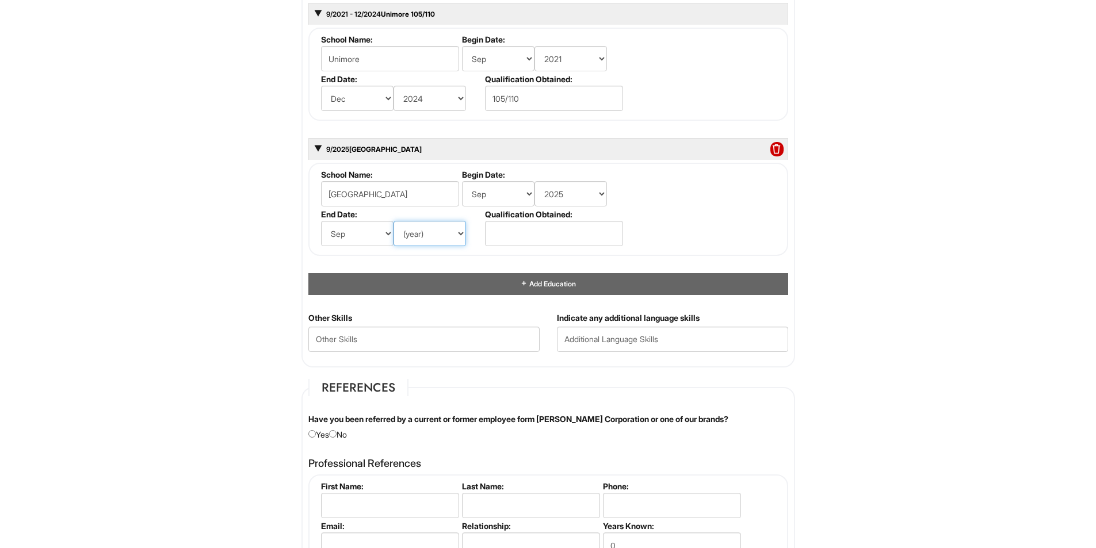
click at [427, 232] on select "(year) 2029 2028 2027 2026 2025 2024 2023 2022 2021 2020 2019 2018 2017 2016 20…" at bounding box center [429, 233] width 72 height 25
select select "2027"
click at [393, 221] on select "(year) 2029 2028 2027 2026 2025 2024 2023 2022 2021 2020 2019 2018 2017 2016 20…" at bounding box center [429, 233] width 72 height 25
click at [535, 240] on input "text" at bounding box center [554, 233] width 138 height 25
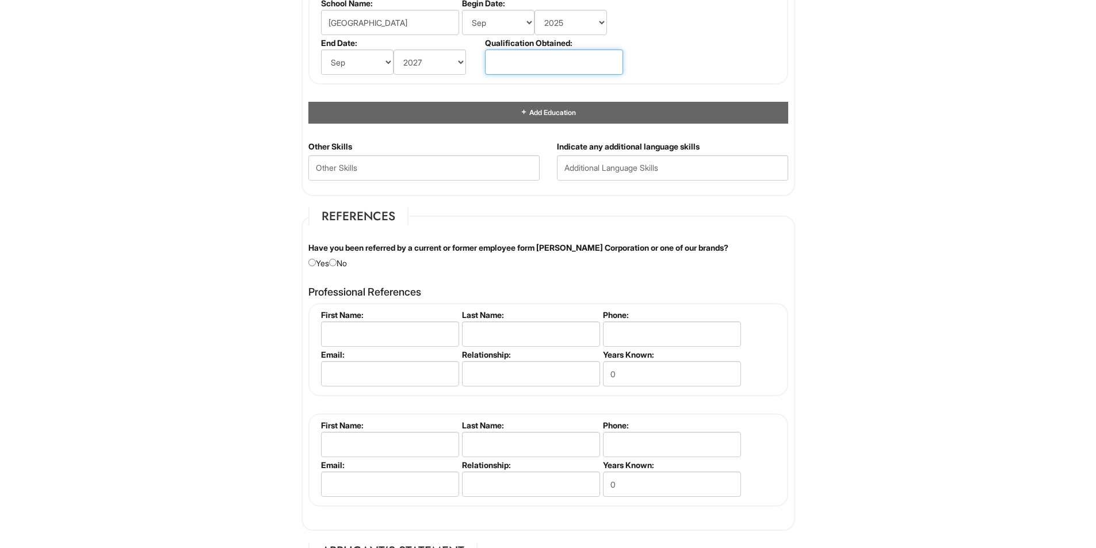
scroll to position [1381, 0]
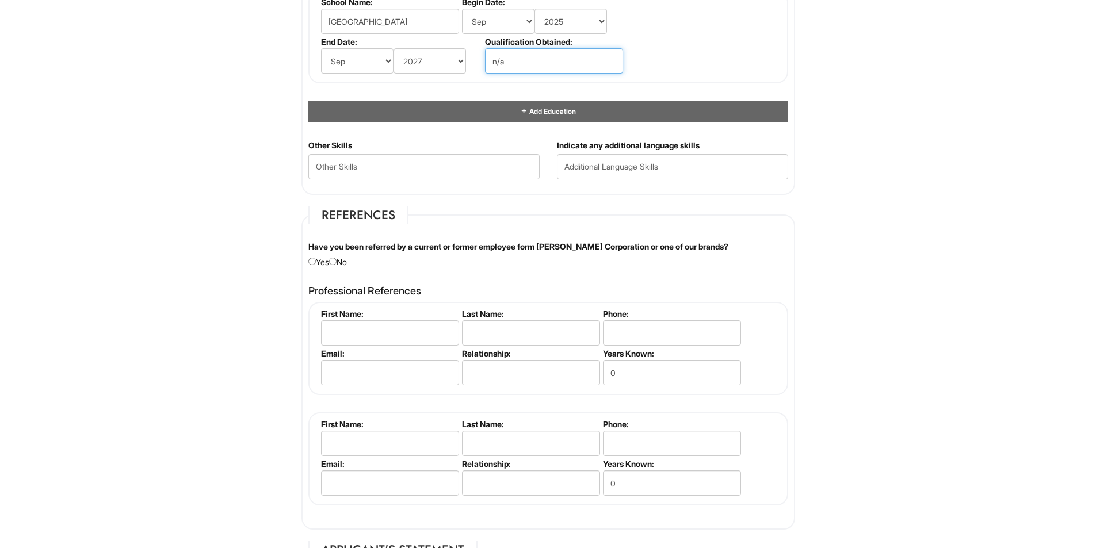
type input "n/a"
click at [571, 239] on fieldset "References Have you been referred by a current or former employee form [PERSON_…" at bounding box center [548, 369] width 494 height 324
click at [372, 166] on Skills "text" at bounding box center [423, 166] width 231 height 25
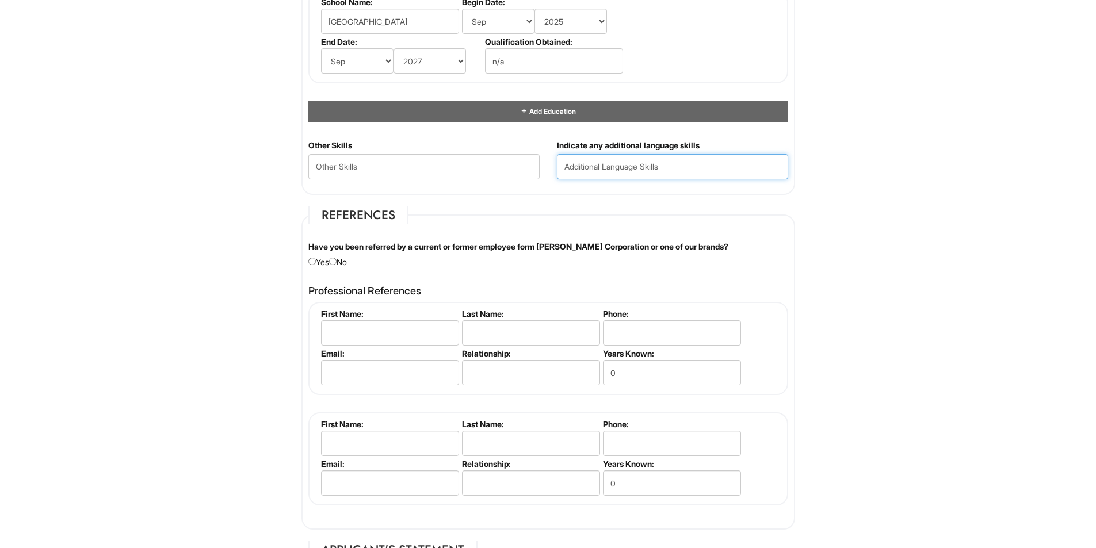
click at [688, 174] on input "text" at bounding box center [672, 166] width 231 height 25
click at [607, 167] on input "English, SPanish" at bounding box center [672, 166] width 231 height 25
type input "English, Spanish"
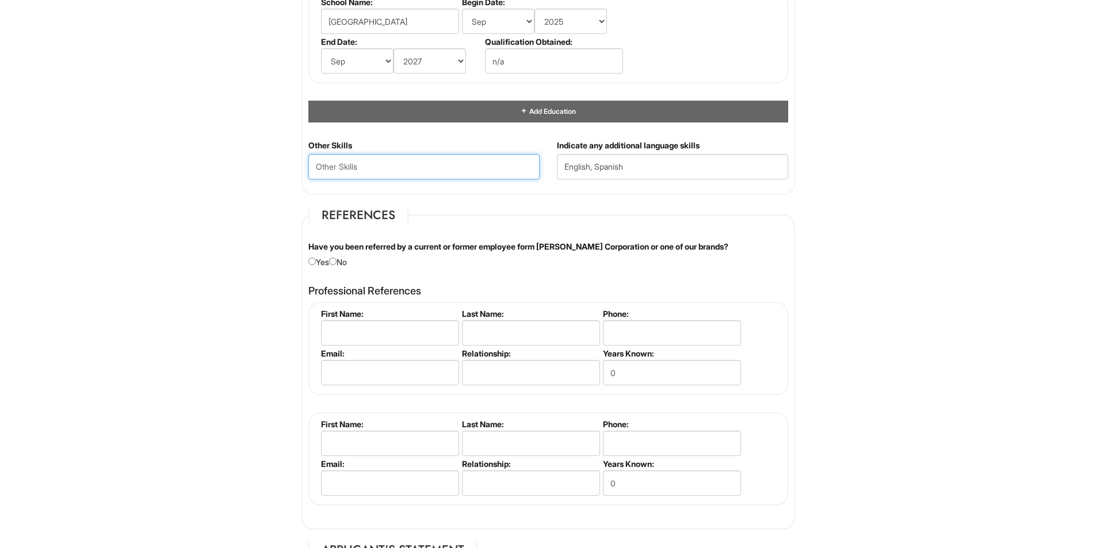
click at [479, 165] on Skills "text" at bounding box center [423, 166] width 231 height 25
click at [425, 167] on Skills "text" at bounding box center [423, 166] width 231 height 25
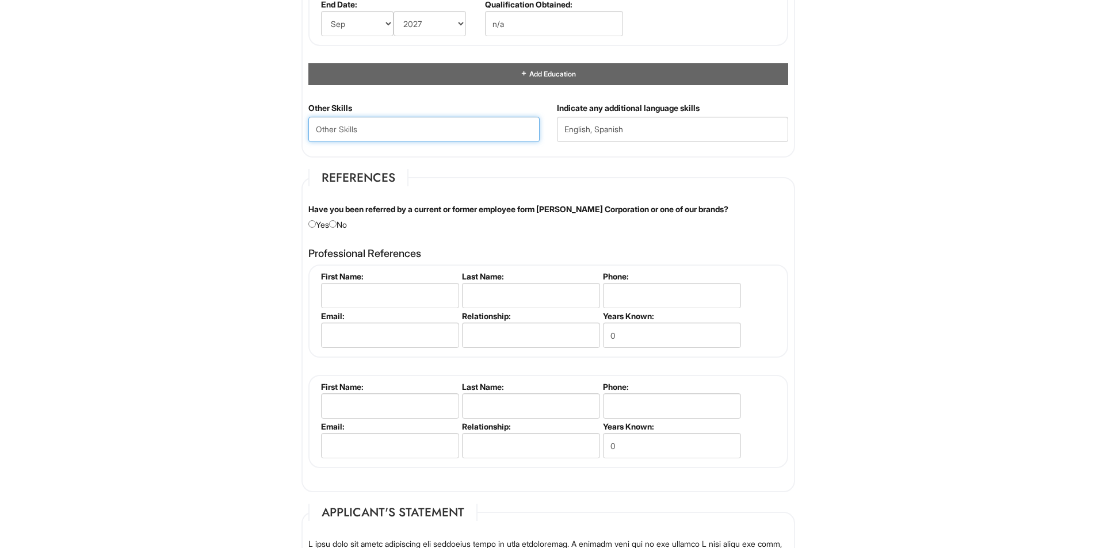
scroll to position [1438, 0]
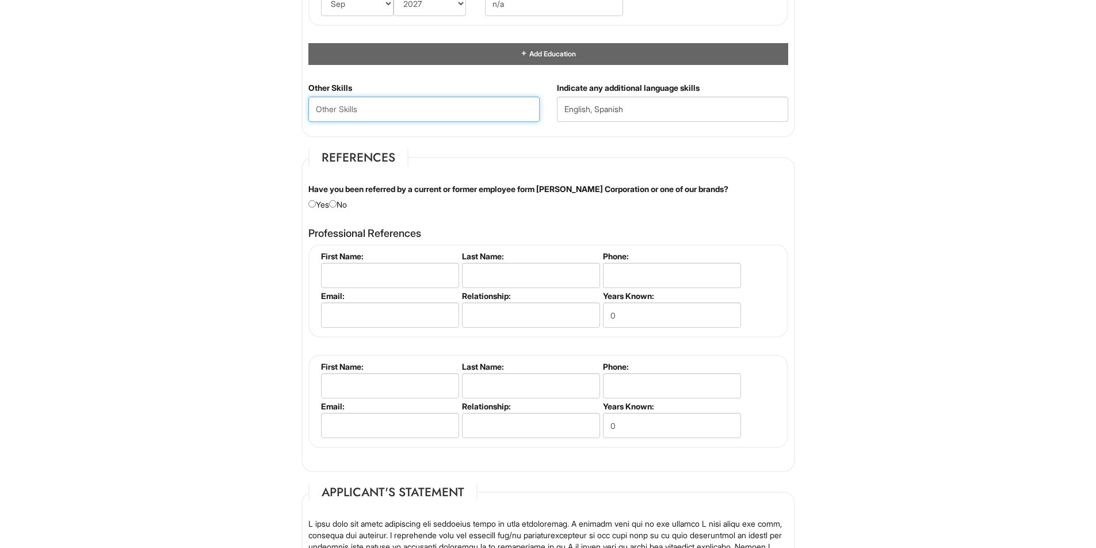
click at [391, 104] on Skills "text" at bounding box center [423, 109] width 231 height 25
type Skills "B"
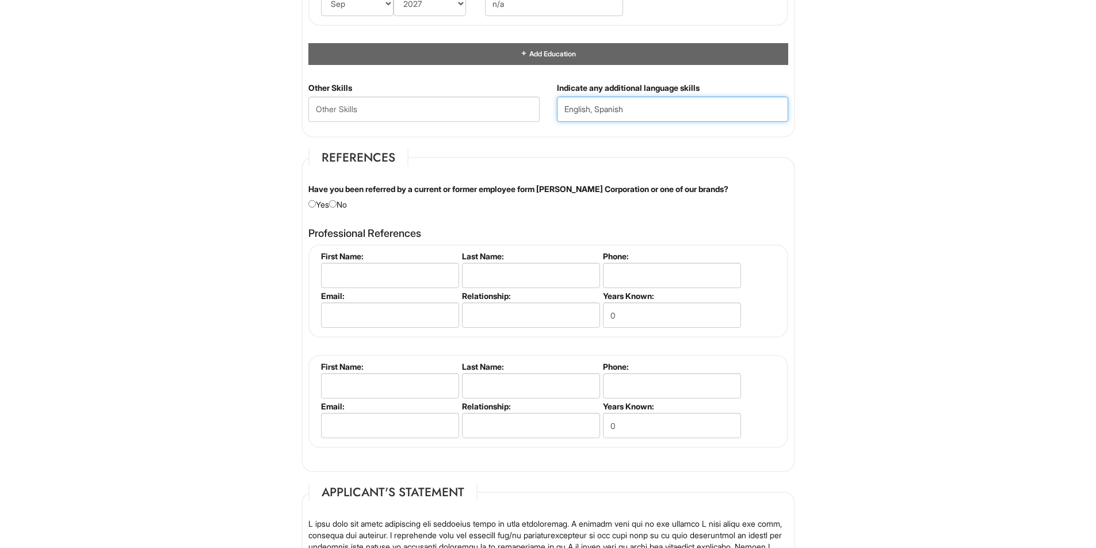
click at [638, 106] on input "English, Spanish" at bounding box center [672, 109] width 231 height 25
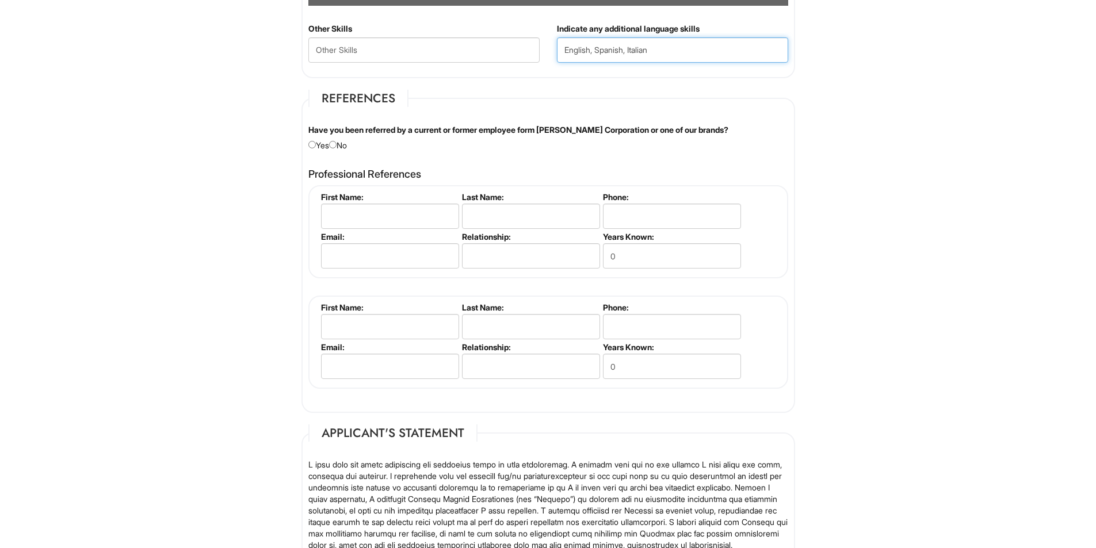
scroll to position [1553, 0]
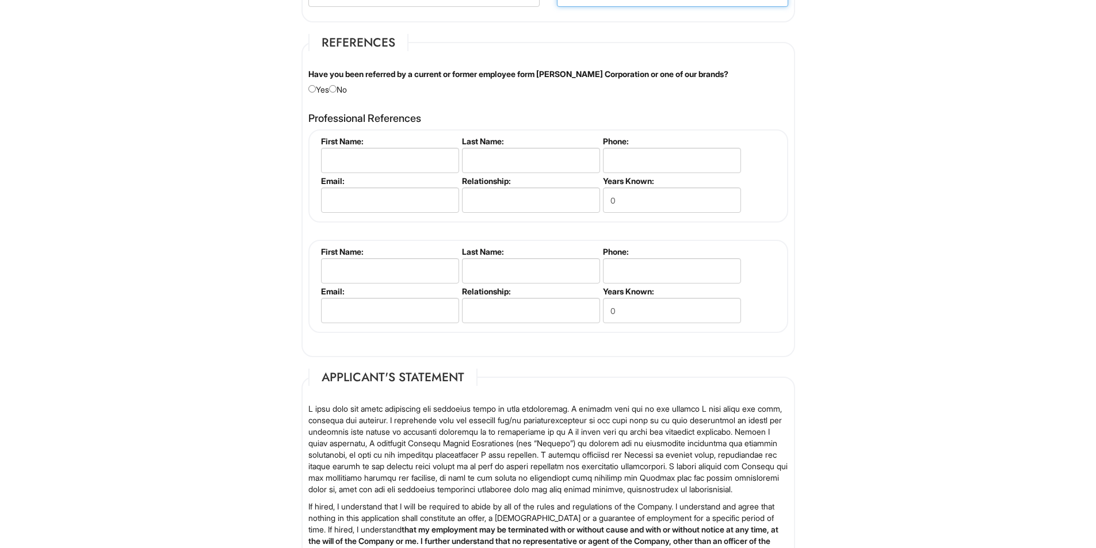
type input "English, Spanish, Italian"
click at [338, 93] on div "Have you been referred by a current or former employee form [PERSON_NAME] Corpo…" at bounding box center [548, 81] width 497 height 27
click at [337, 89] on input "radio" at bounding box center [332, 88] width 7 height 7
radio input "true"
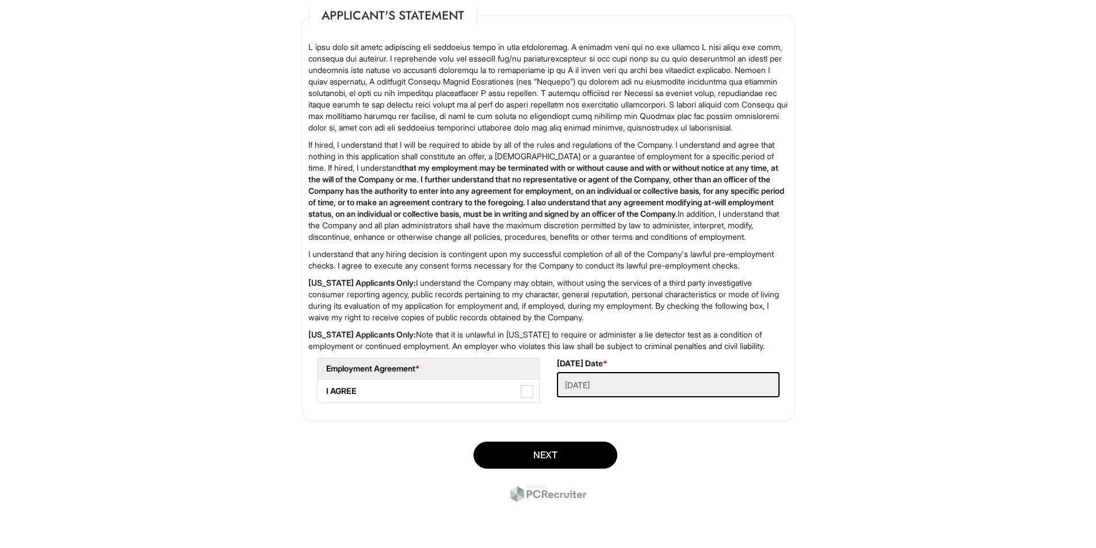
scroll to position [1961, 0]
click at [526, 393] on span at bounding box center [527, 391] width 13 height 13
click at [325, 389] on AGREE "I AGREE" at bounding box center [321, 385] width 7 height 7
checkbox AGREE "true"
click at [544, 440] on div "Next" at bounding box center [548, 473] width 511 height 81
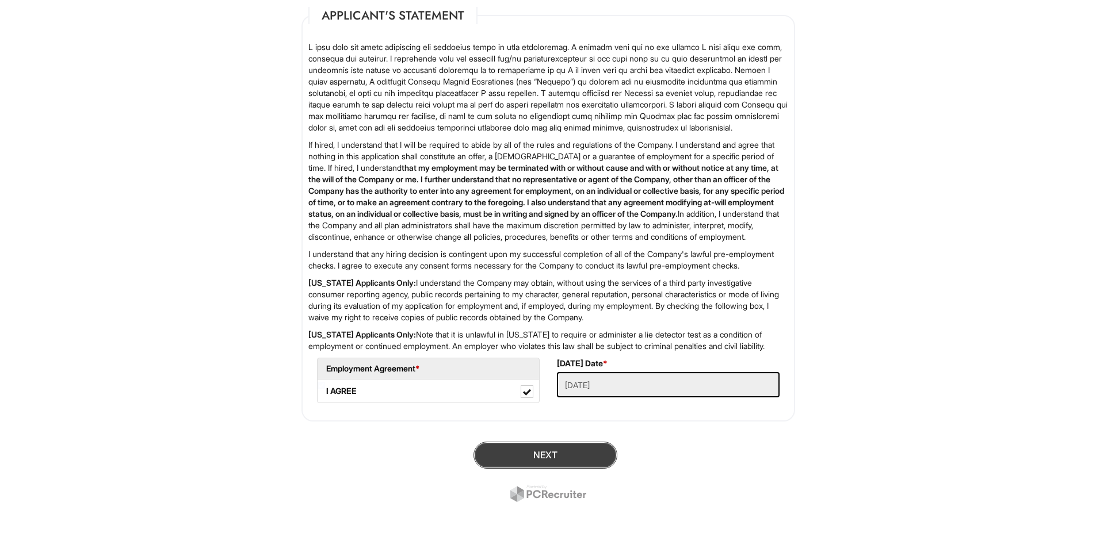
click at [550, 453] on button "Next" at bounding box center [545, 455] width 144 height 27
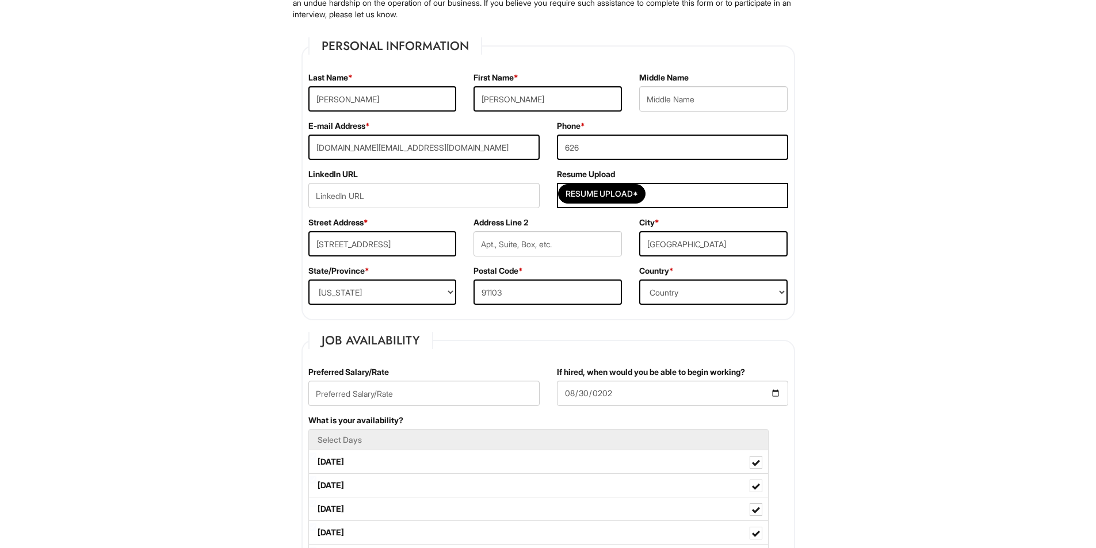
scroll to position [70, 0]
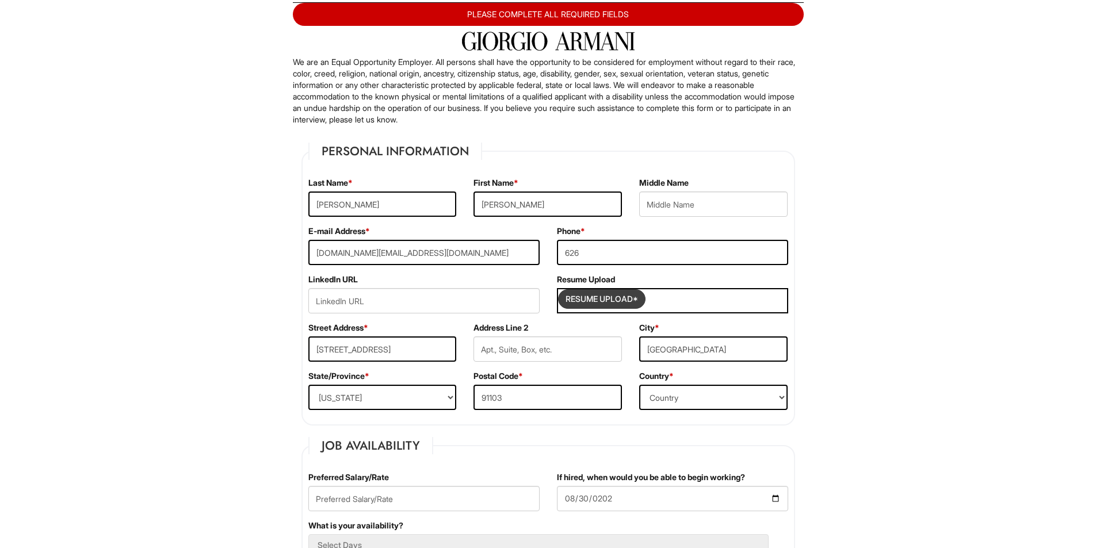
click at [585, 293] on input "Resume Upload*" at bounding box center [602, 299] width 86 height 18
click at [609, 249] on input "626" at bounding box center [672, 252] width 231 height 25
click at [620, 245] on input "626" at bounding box center [672, 252] width 231 height 25
type input "6262403876"
